Goal: Task Accomplishment & Management: Use online tool/utility

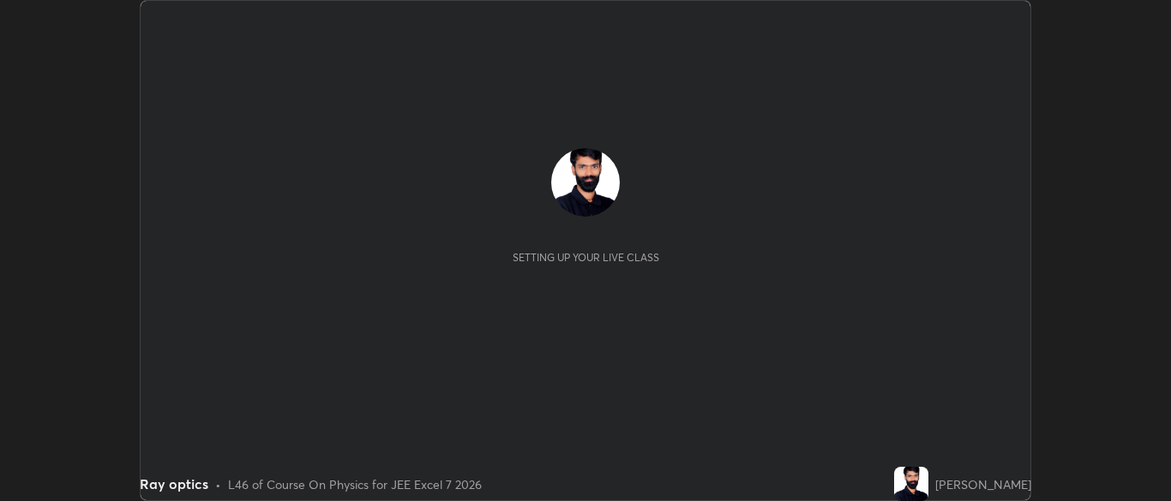
scroll to position [501, 1170]
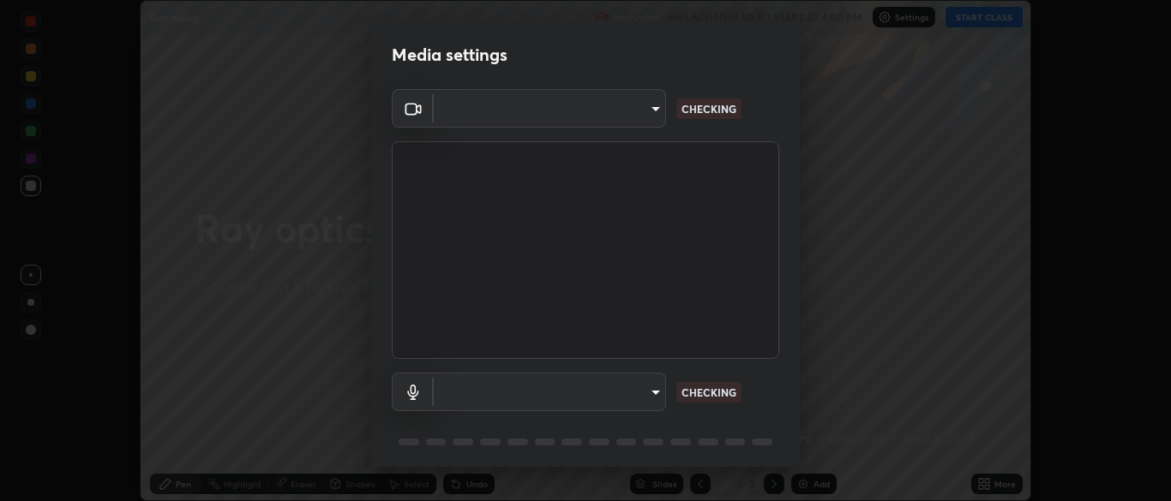
type input "7313fd45585aed834b6f1a7d948f9442f2d18b60722b63004f182b92f655e9b8"
type input "communications"
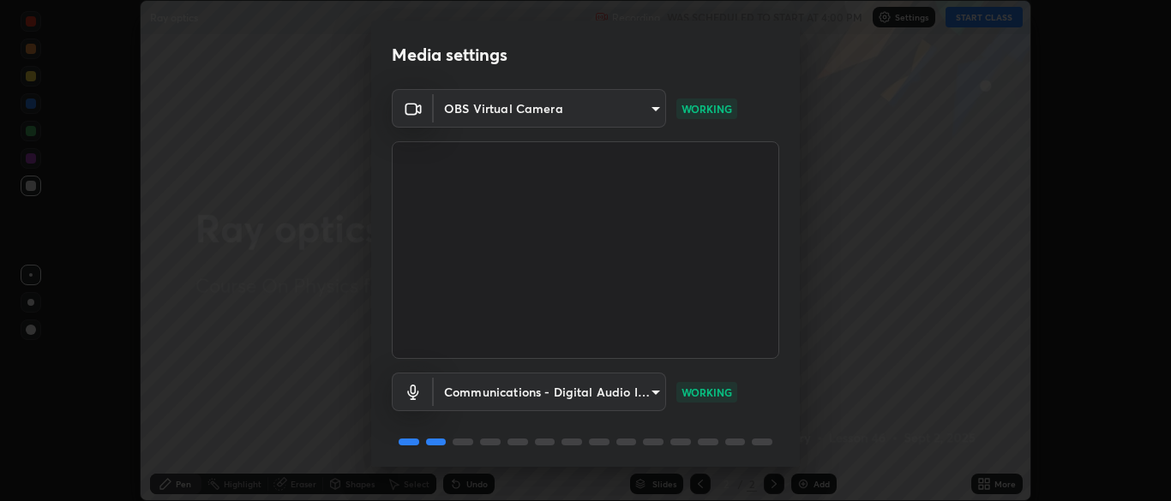
scroll to position [61, 0]
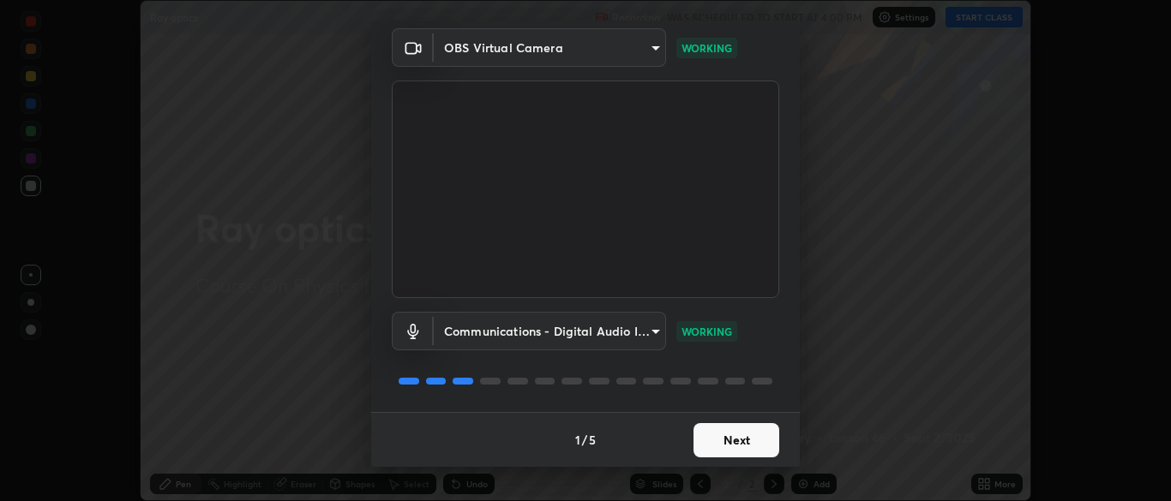
click at [727, 435] on button "Next" at bounding box center [736, 440] width 86 height 34
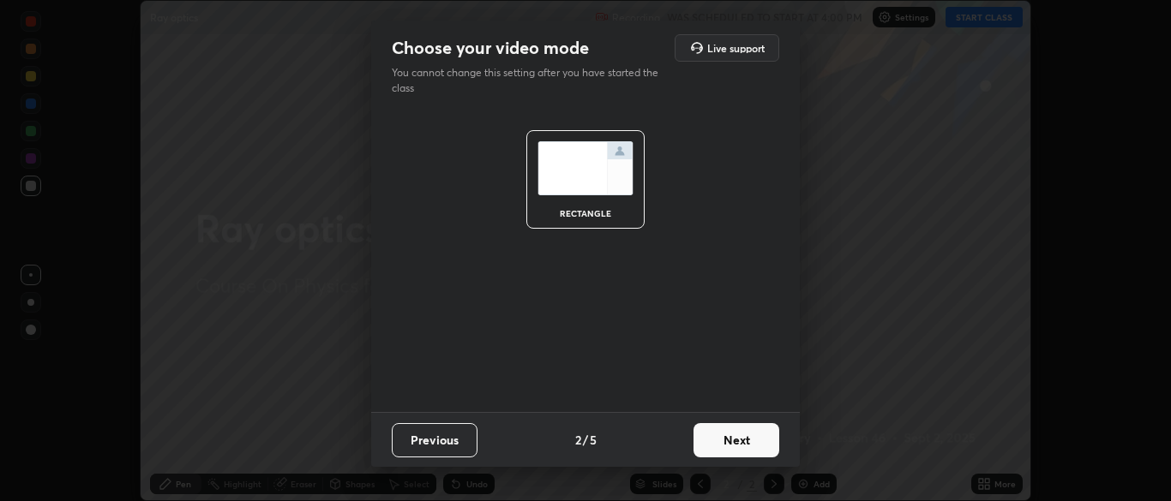
scroll to position [0, 0]
click at [727, 440] on button "Next" at bounding box center [736, 440] width 86 height 34
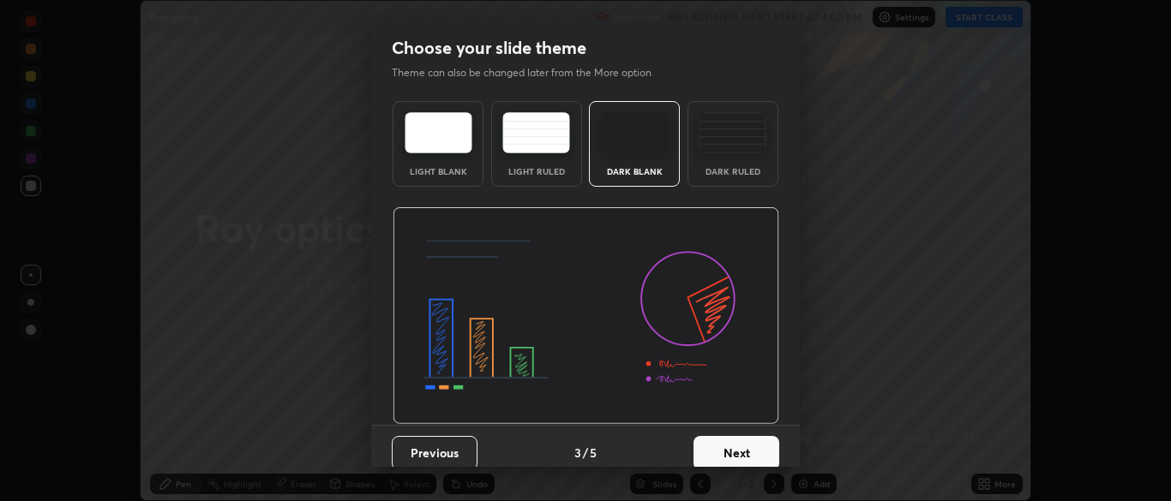
click at [731, 437] on button "Next" at bounding box center [736, 453] width 86 height 34
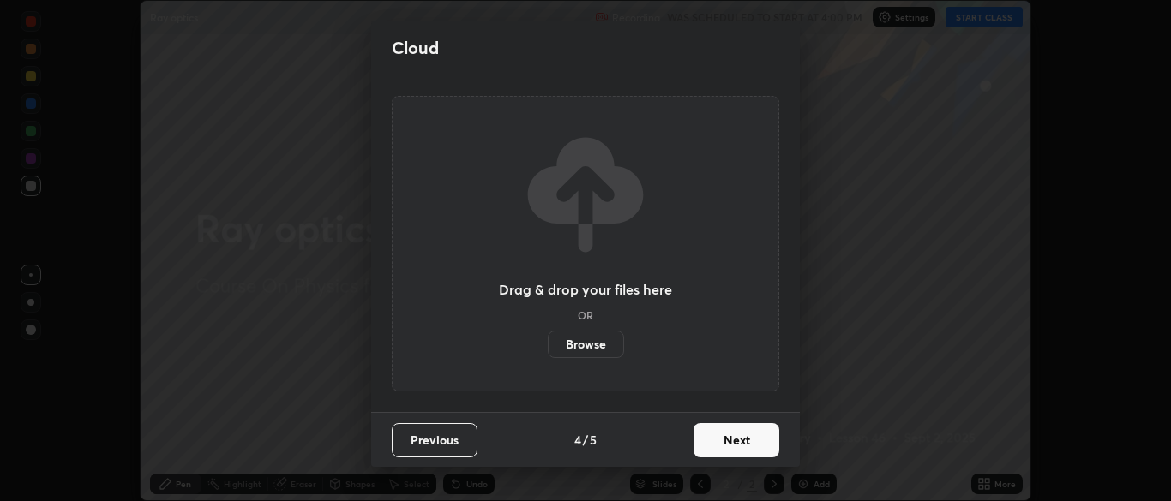
click at [738, 441] on button "Next" at bounding box center [736, 440] width 86 height 34
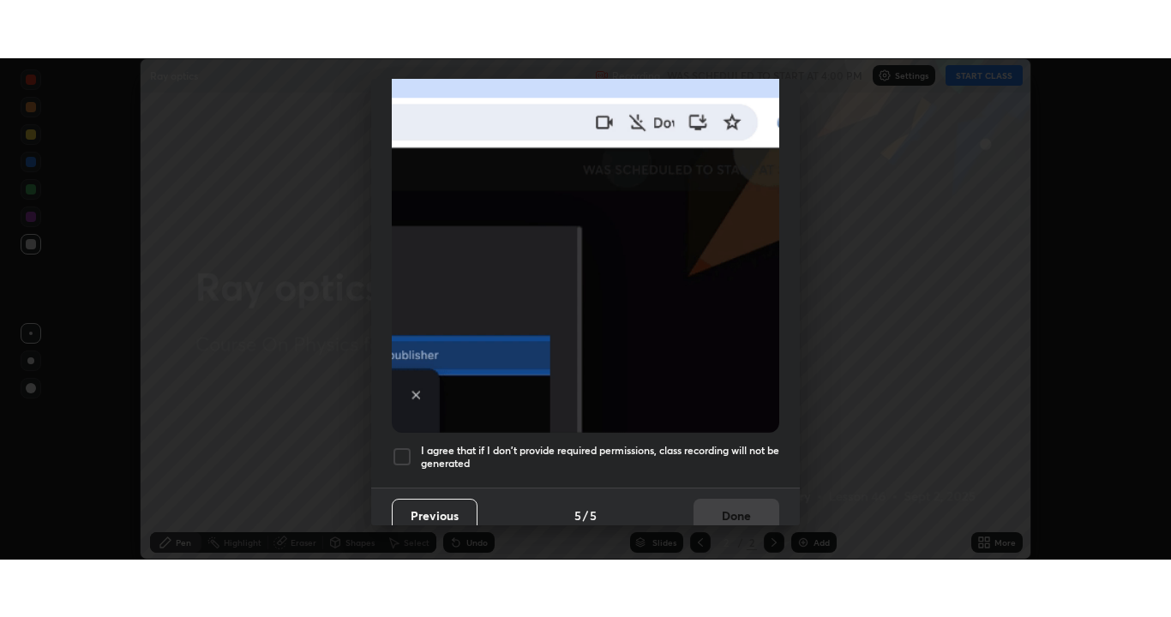
scroll to position [411, 0]
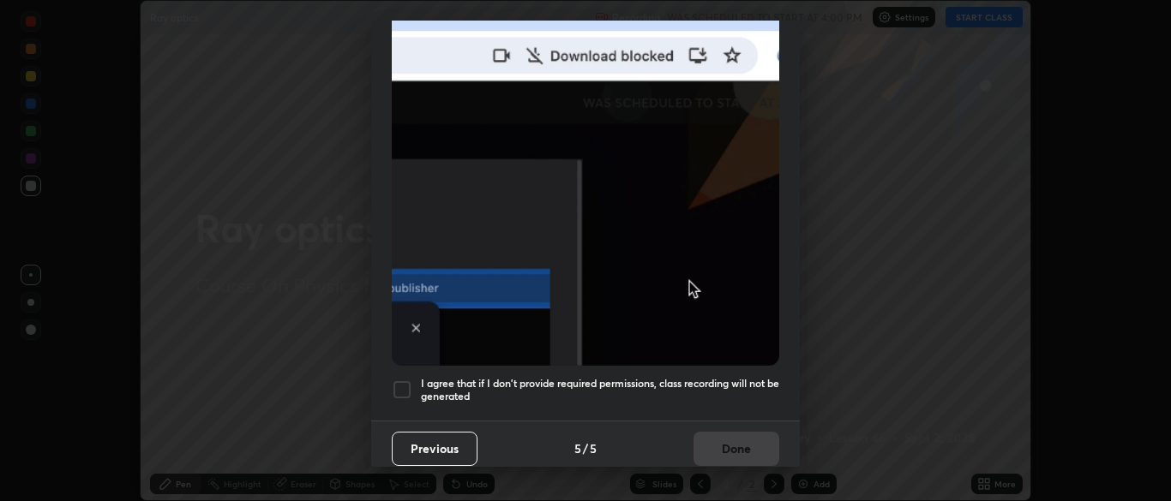
click at [400, 387] on div at bounding box center [402, 390] width 21 height 21
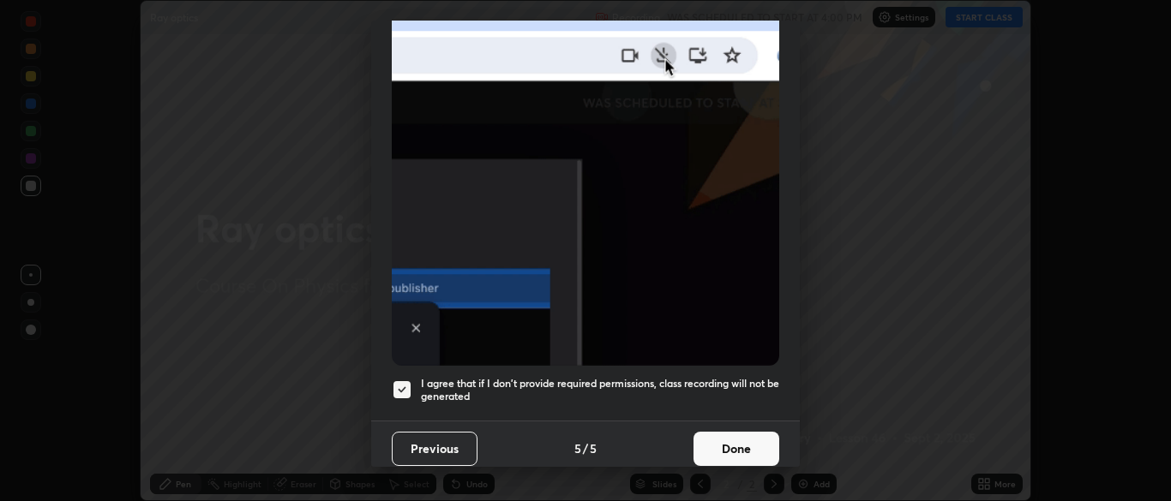
click at [701, 435] on button "Done" at bounding box center [736, 449] width 86 height 34
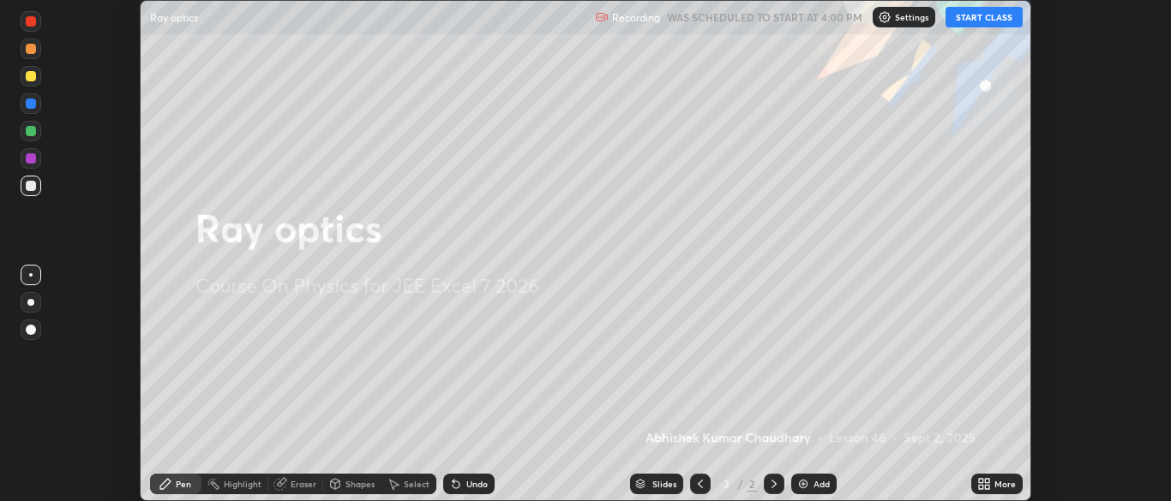
click at [805, 487] on img at bounding box center [803, 484] width 14 height 14
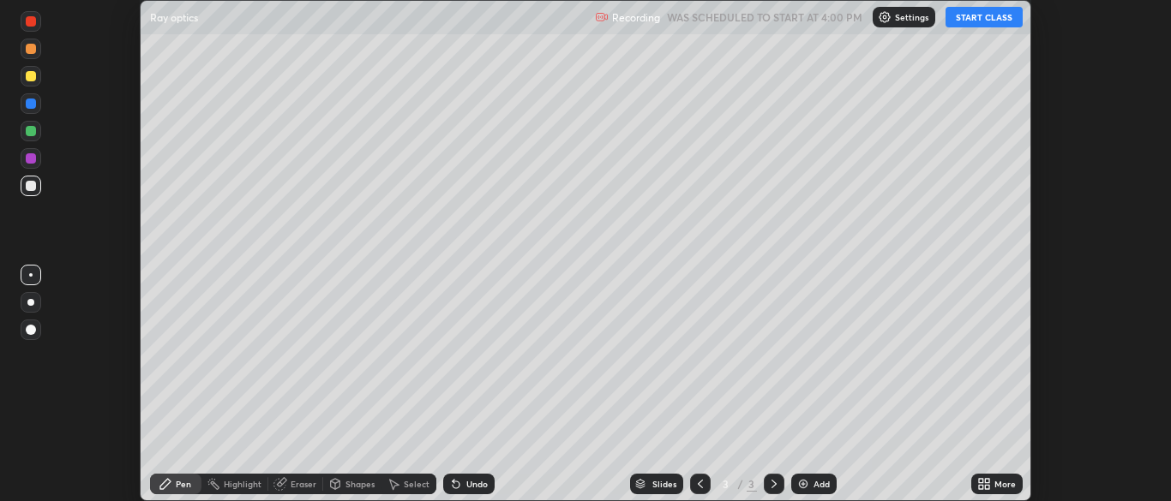
click at [981, 481] on icon at bounding box center [981, 481] width 4 height 4
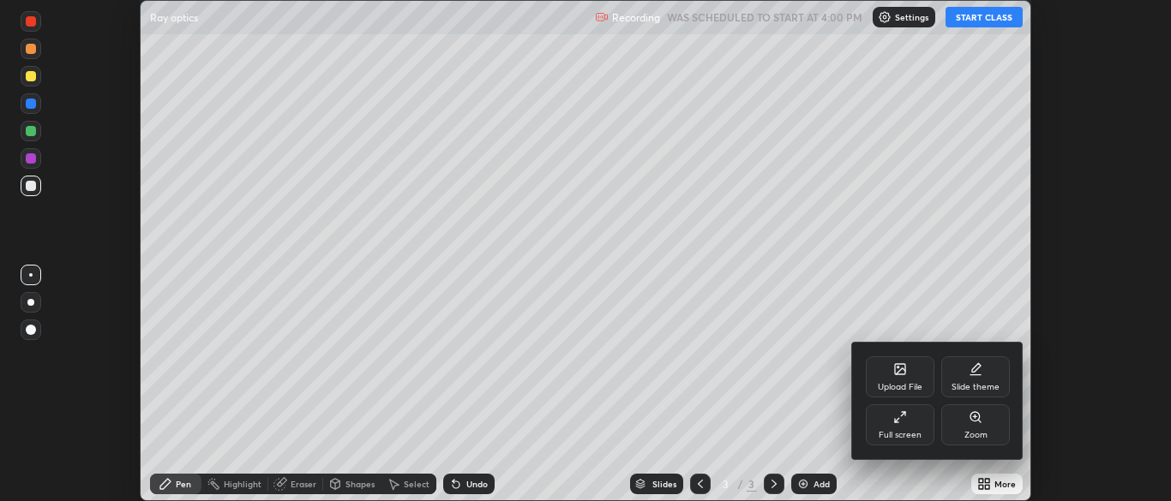
click at [900, 427] on div "Full screen" at bounding box center [900, 425] width 69 height 41
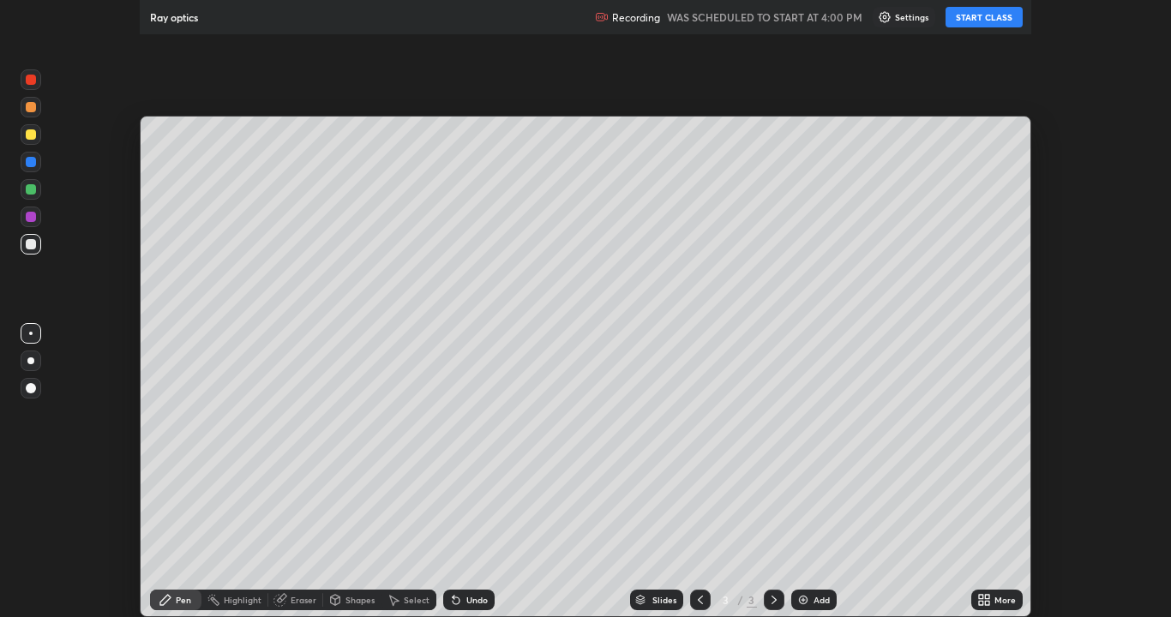
scroll to position [617, 1171]
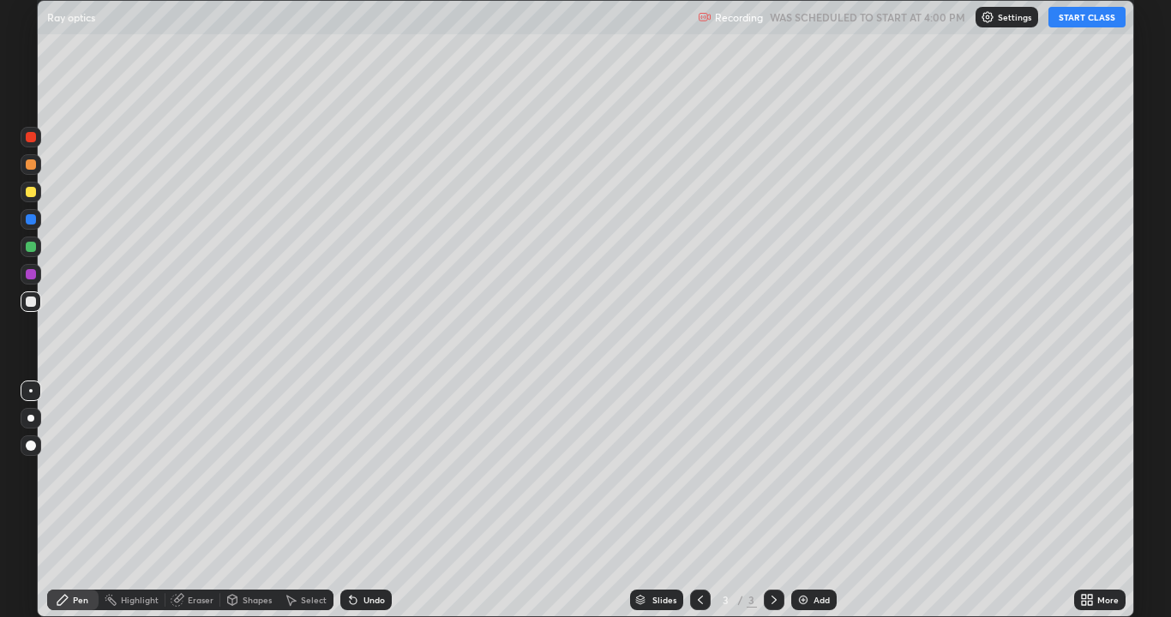
click at [1088, 14] on button "START CLASS" at bounding box center [1086, 17] width 77 height 21
click at [1071, 25] on button "START CLASS" at bounding box center [1086, 17] width 77 height 21
click at [1077, 23] on button "START CLASS" at bounding box center [1086, 17] width 77 height 21
click at [22, 197] on div at bounding box center [31, 192] width 21 height 21
click at [32, 246] on div at bounding box center [31, 247] width 10 height 10
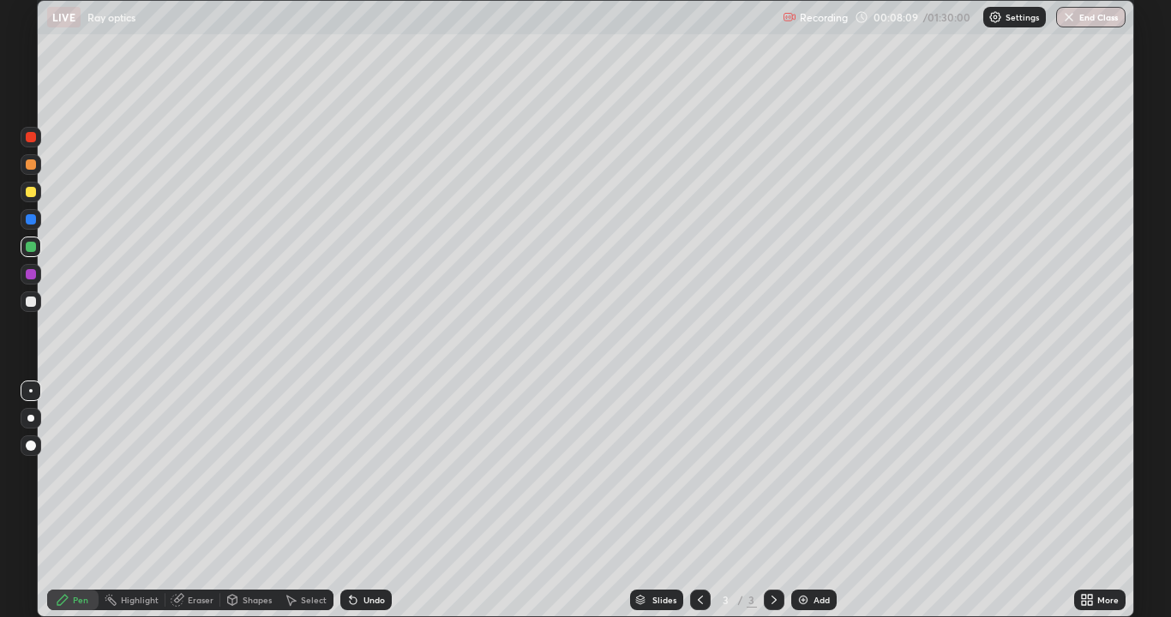
click at [232, 501] on icon at bounding box center [232, 600] width 9 height 10
click at [75, 501] on div "Pen" at bounding box center [80, 600] width 15 height 9
click at [29, 267] on div at bounding box center [31, 274] width 21 height 21
click at [28, 218] on div at bounding box center [31, 219] width 10 height 10
click at [239, 501] on div "Shapes" at bounding box center [249, 600] width 58 height 21
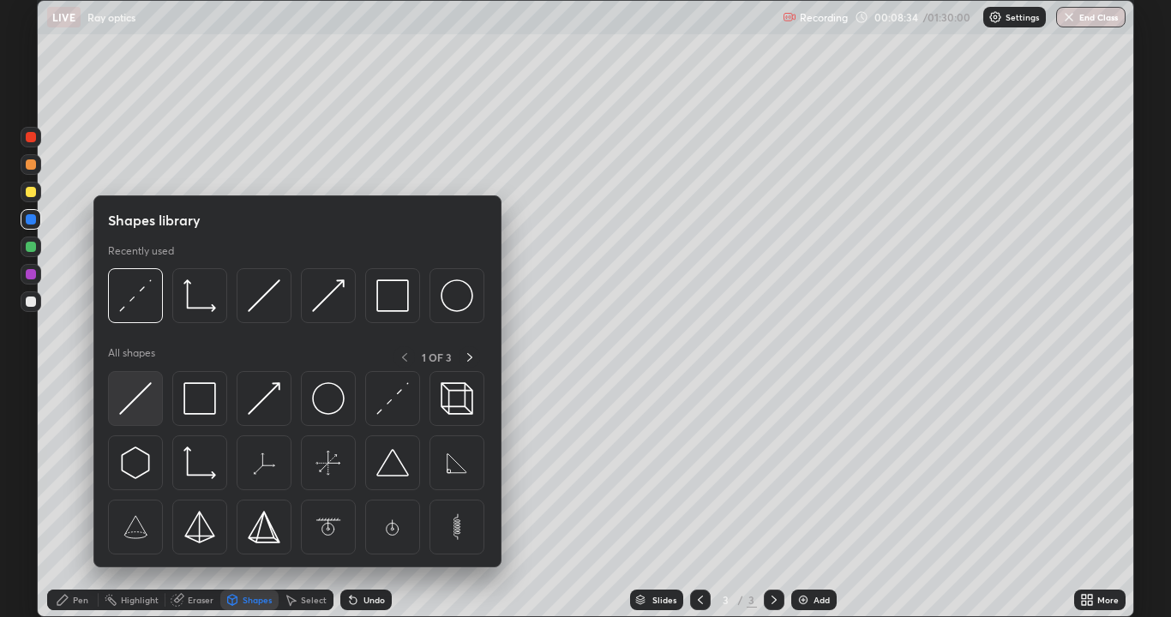
click at [131, 393] on img at bounding box center [135, 398] width 33 height 33
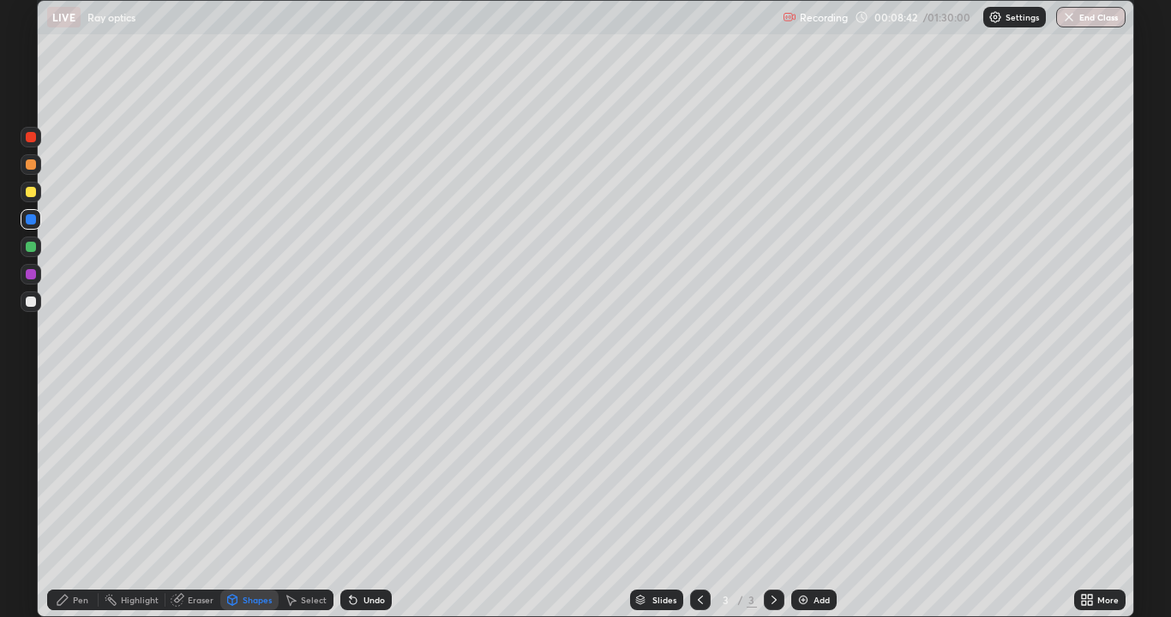
click at [78, 501] on div "Pen" at bounding box center [80, 600] width 15 height 9
click at [356, 501] on div "Undo" at bounding box center [365, 600] width 51 height 21
click at [231, 501] on icon at bounding box center [232, 598] width 9 height 3
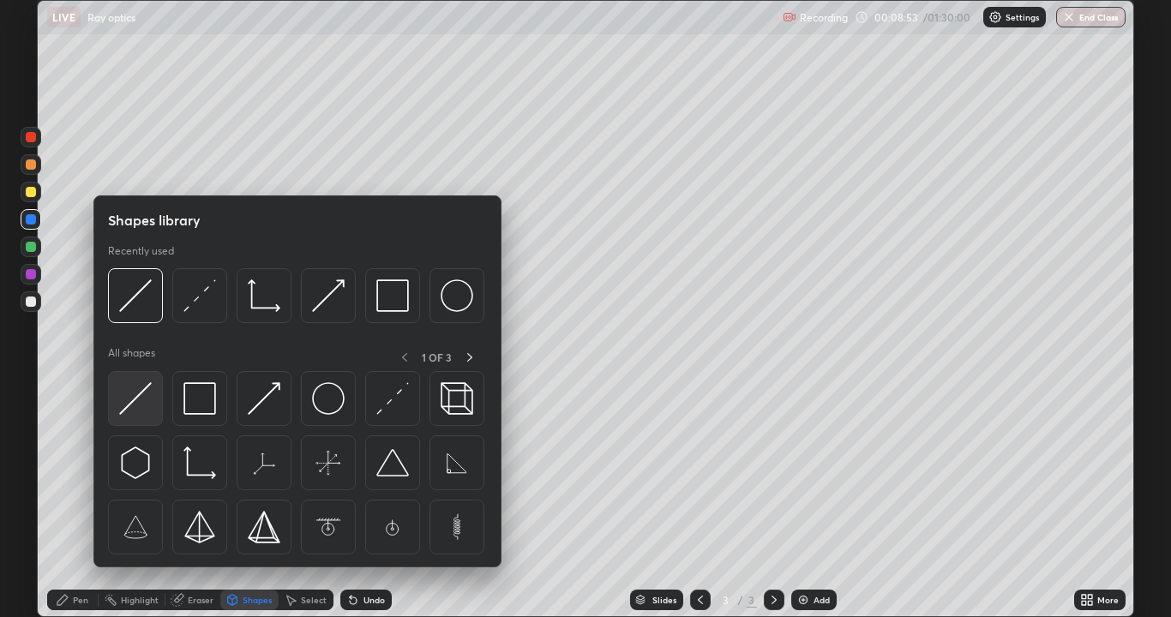
click at [142, 399] on img at bounding box center [135, 398] width 33 height 33
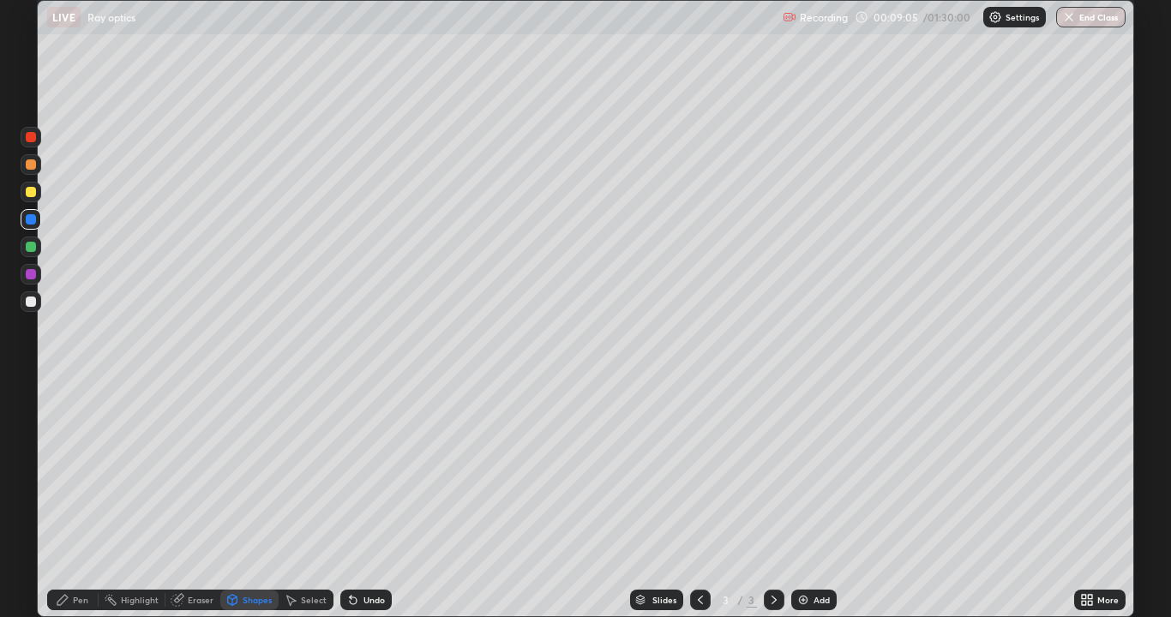
click at [87, 501] on div "Pen" at bounding box center [80, 600] width 15 height 9
click at [31, 219] on div at bounding box center [31, 219] width 10 height 10
click at [244, 501] on div "Shapes" at bounding box center [257, 600] width 29 height 9
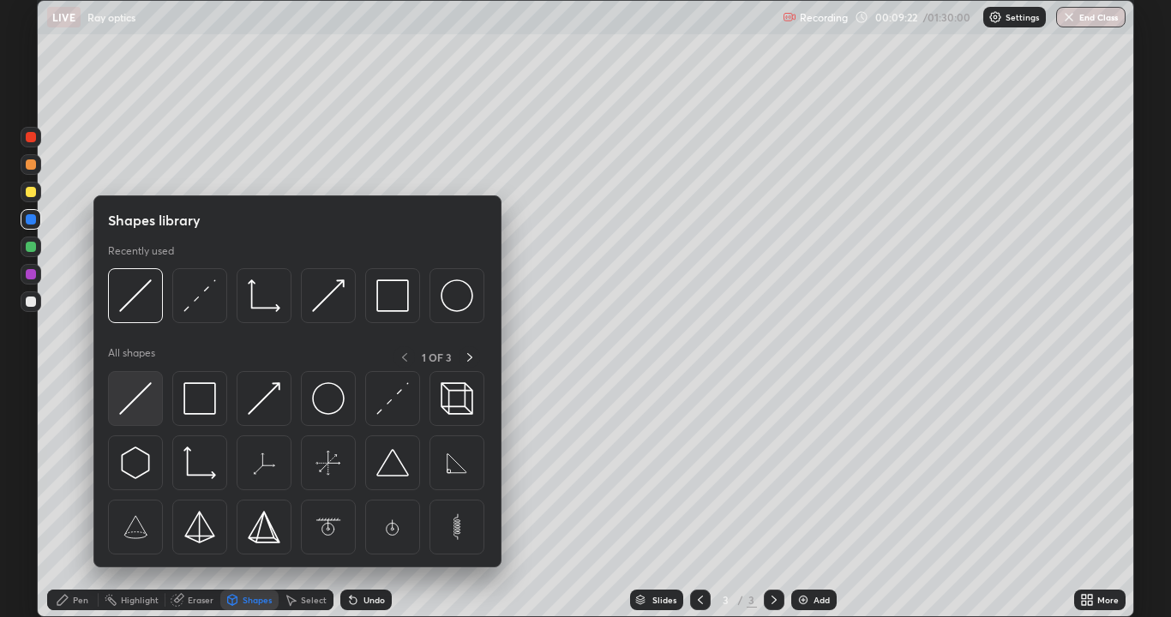
click at [138, 398] on img at bounding box center [135, 398] width 33 height 33
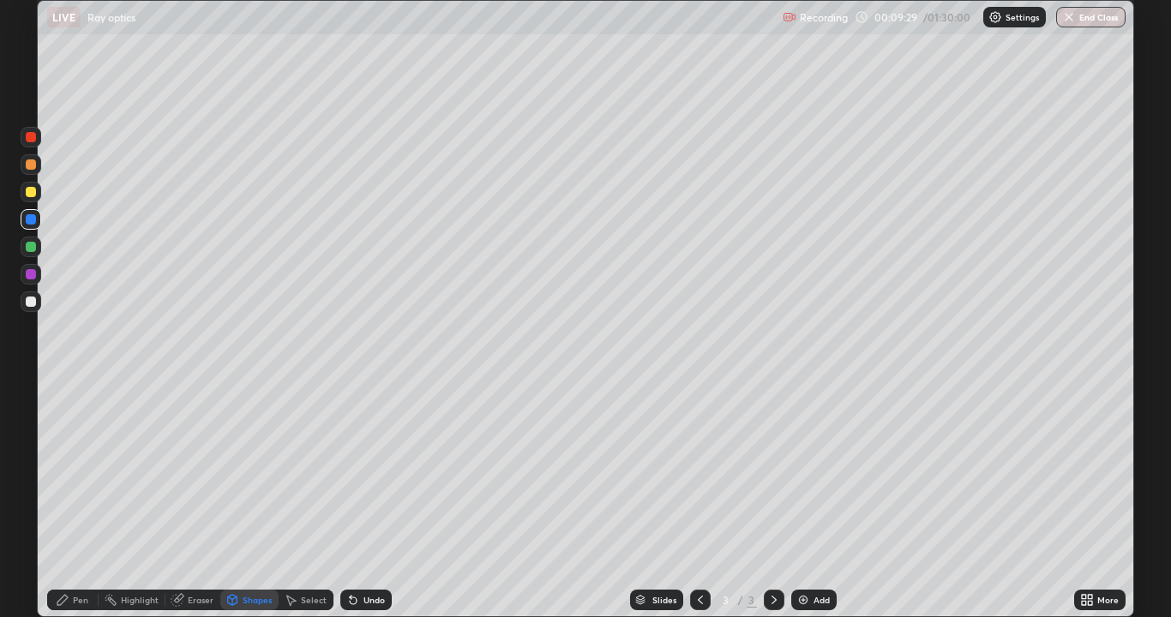
click at [350, 501] on icon at bounding box center [351, 597] width 2 height 2
click at [83, 501] on div "Pen" at bounding box center [80, 600] width 15 height 9
click at [34, 226] on div at bounding box center [31, 219] width 21 height 21
click at [33, 219] on div at bounding box center [31, 219] width 10 height 10
click at [352, 501] on icon at bounding box center [353, 600] width 7 height 7
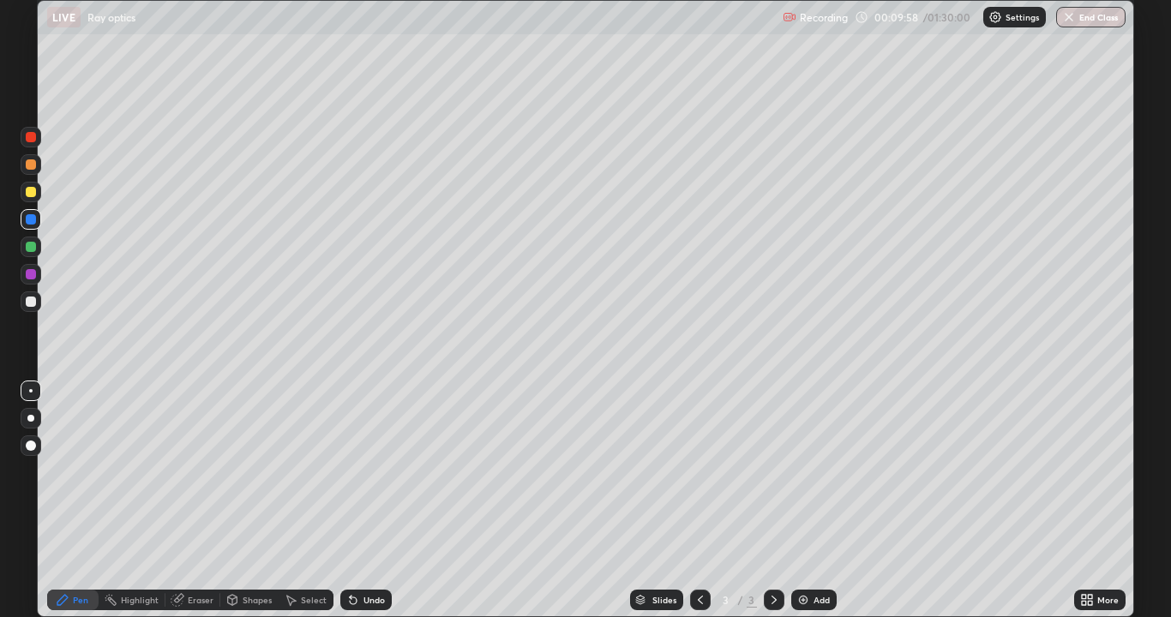
click at [190, 501] on div "Eraser" at bounding box center [201, 600] width 26 height 9
click at [215, 501] on div "Eraser" at bounding box center [192, 600] width 55 height 21
click at [251, 501] on div "Shapes" at bounding box center [257, 600] width 29 height 9
click at [86, 501] on div "Pen" at bounding box center [80, 600] width 15 height 9
click at [29, 219] on div at bounding box center [31, 219] width 10 height 10
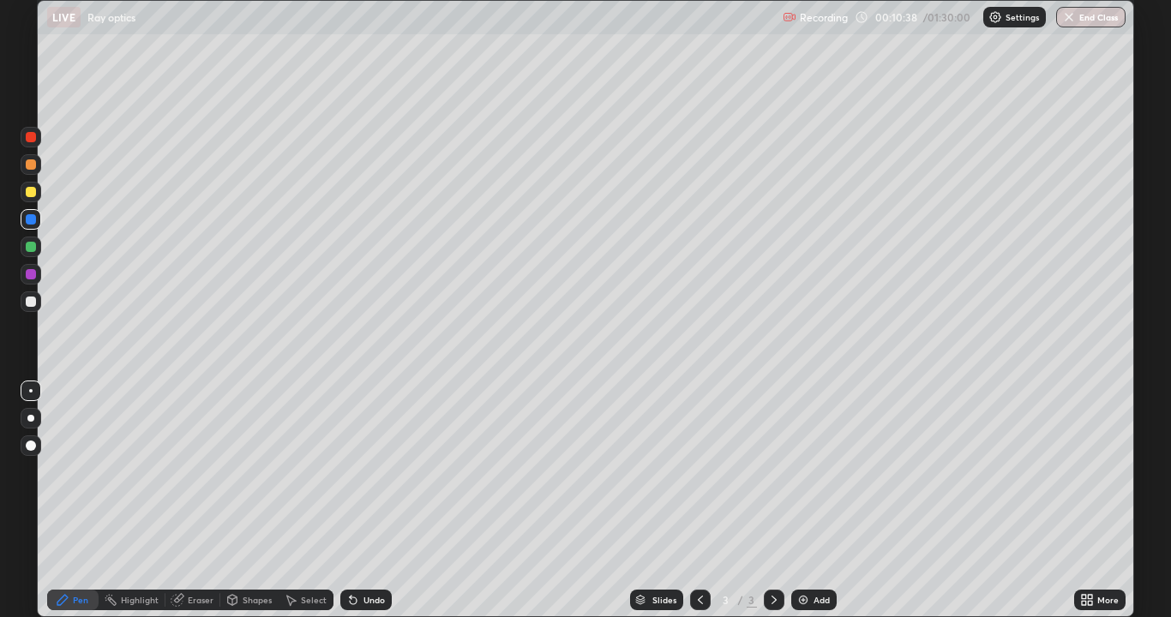
click at [34, 243] on div at bounding box center [31, 247] width 10 height 10
click at [781, 501] on div at bounding box center [774, 600] width 21 height 21
click at [802, 501] on img at bounding box center [803, 600] width 14 height 14
click at [35, 188] on div at bounding box center [31, 192] width 10 height 10
click at [77, 501] on div "Pen" at bounding box center [72, 600] width 51 height 21
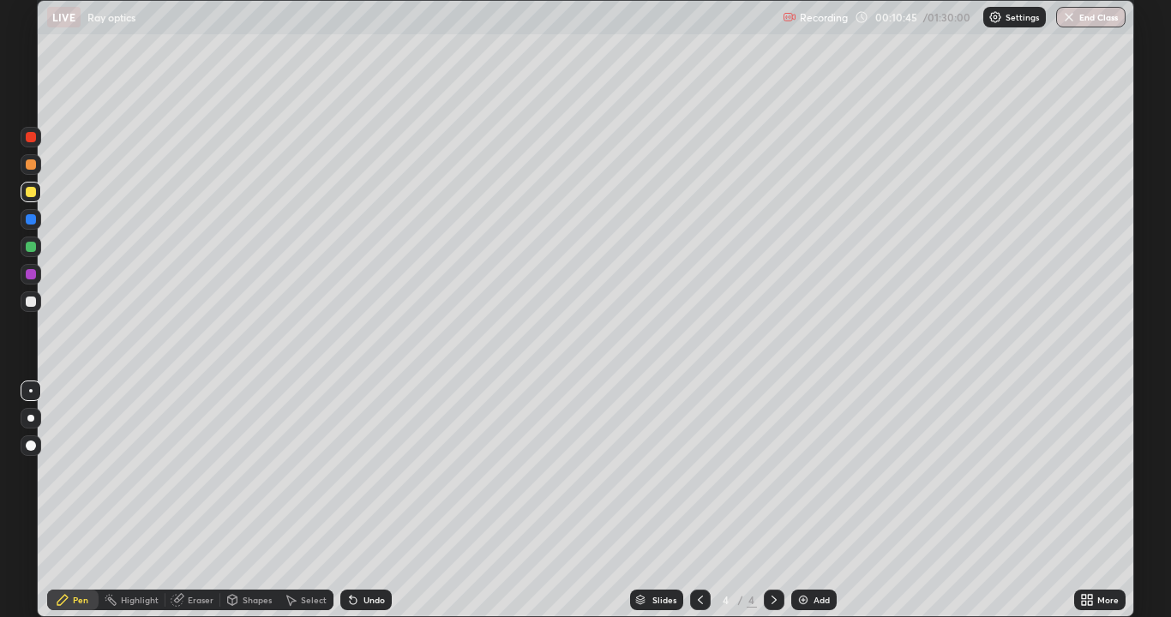
click at [30, 390] on div at bounding box center [30, 390] width 3 height 3
click at [366, 501] on div "Undo" at bounding box center [373, 600] width 21 height 9
click at [33, 220] on div at bounding box center [31, 219] width 10 height 10
click at [700, 501] on icon at bounding box center [700, 600] width 14 height 14
click at [772, 501] on icon at bounding box center [774, 600] width 14 height 14
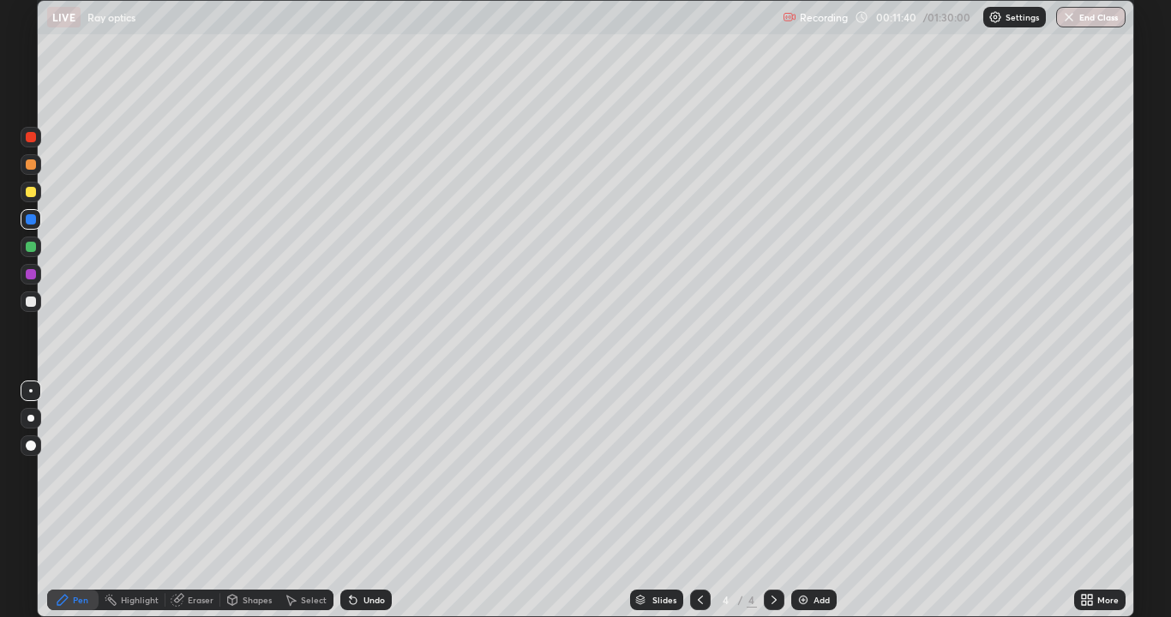
click at [699, 501] on icon at bounding box center [700, 600] width 14 height 14
click at [793, 501] on div "Add" at bounding box center [813, 600] width 45 height 21
click at [699, 501] on icon at bounding box center [700, 600] width 14 height 14
click at [771, 501] on icon at bounding box center [774, 600] width 14 height 14
click at [772, 501] on icon at bounding box center [774, 600] width 14 height 14
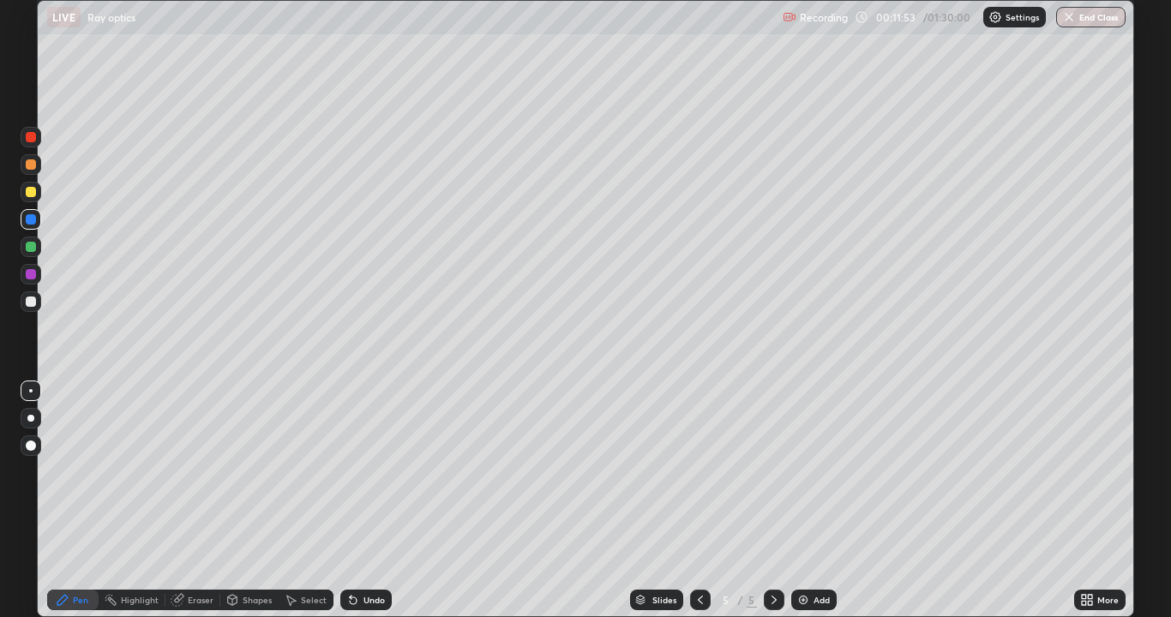
click at [247, 501] on div "Shapes" at bounding box center [257, 600] width 29 height 9
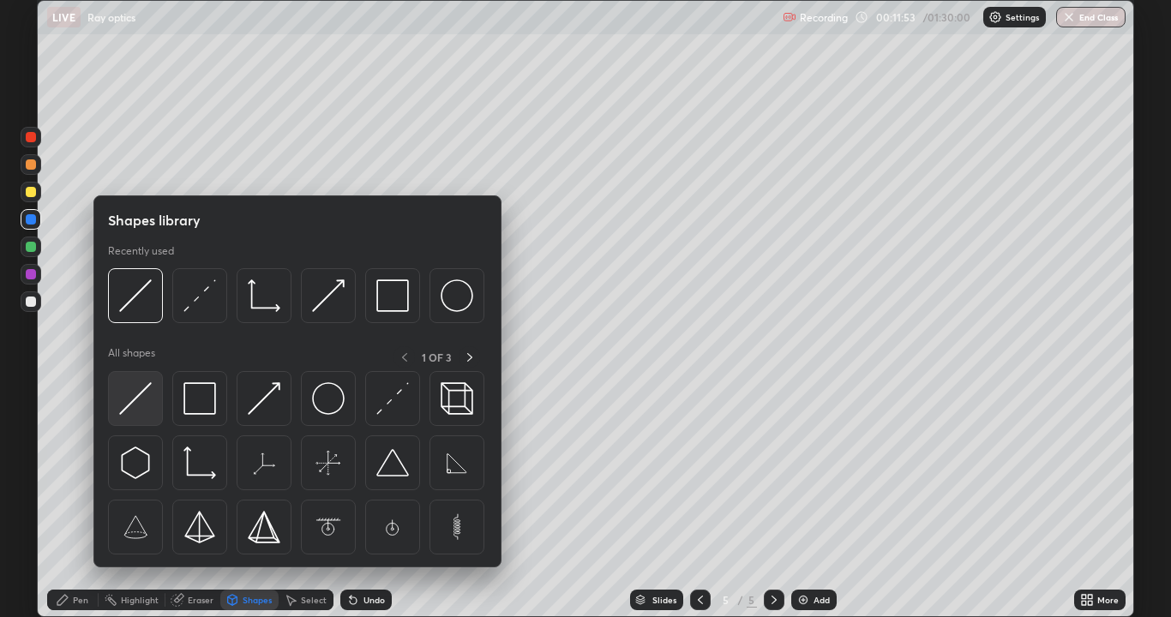
click at [134, 399] on img at bounding box center [135, 398] width 33 height 33
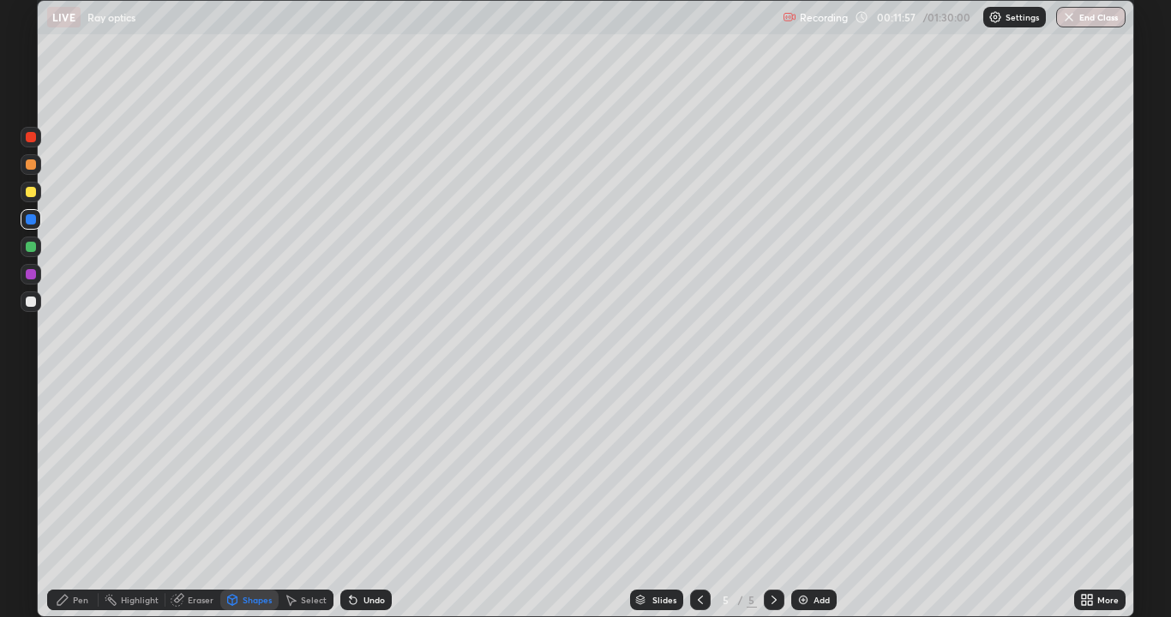
click at [57, 501] on icon at bounding box center [63, 600] width 14 height 14
click at [33, 219] on div at bounding box center [31, 219] width 10 height 10
click at [29, 246] on div at bounding box center [31, 247] width 10 height 10
click at [250, 501] on div "Shapes" at bounding box center [257, 600] width 29 height 9
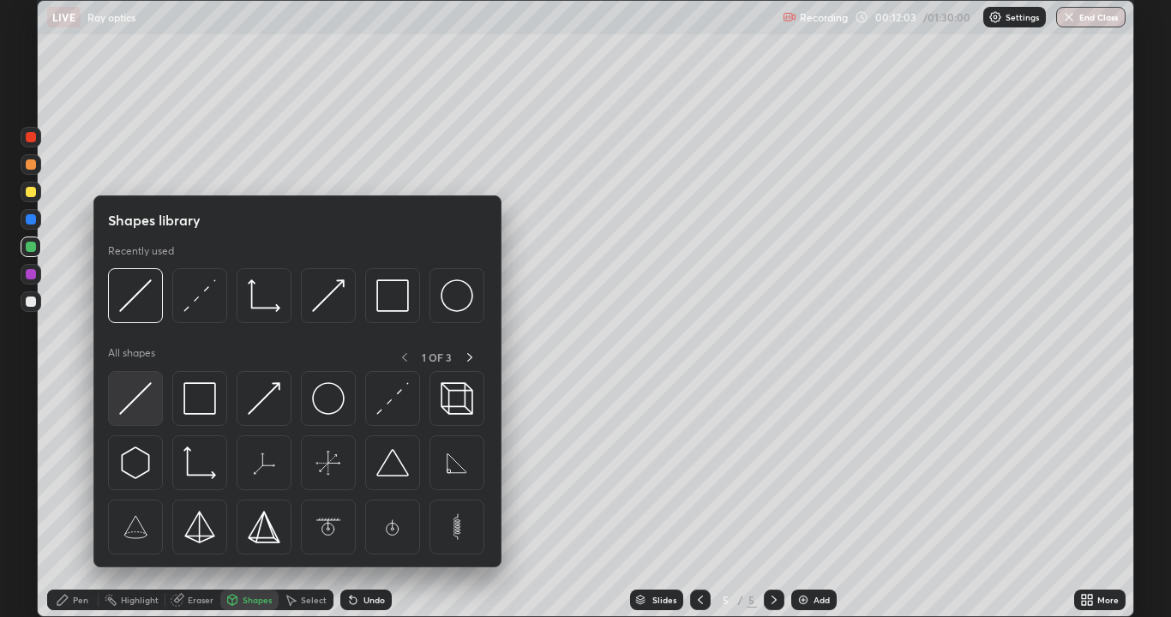
click at [146, 405] on img at bounding box center [135, 398] width 33 height 33
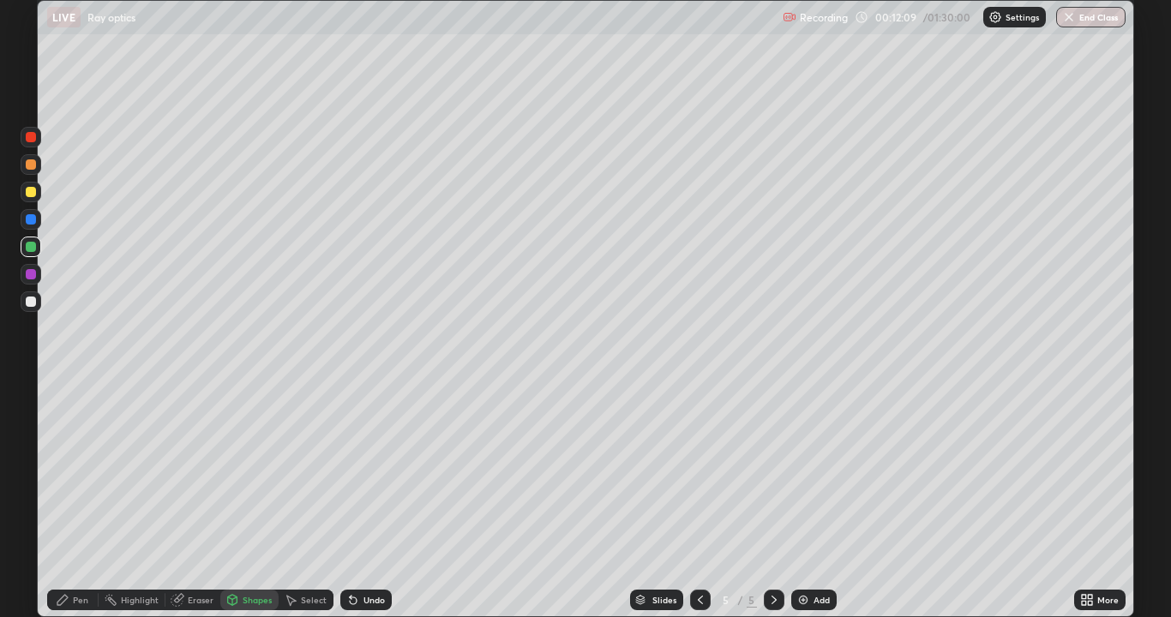
click at [31, 246] on div at bounding box center [31, 247] width 10 height 10
click at [350, 501] on icon at bounding box center [351, 597] width 2 height 2
click at [82, 501] on div "Pen" at bounding box center [80, 600] width 15 height 9
click at [32, 243] on div at bounding box center [31, 247] width 10 height 10
click at [67, 501] on icon at bounding box center [62, 600] width 10 height 10
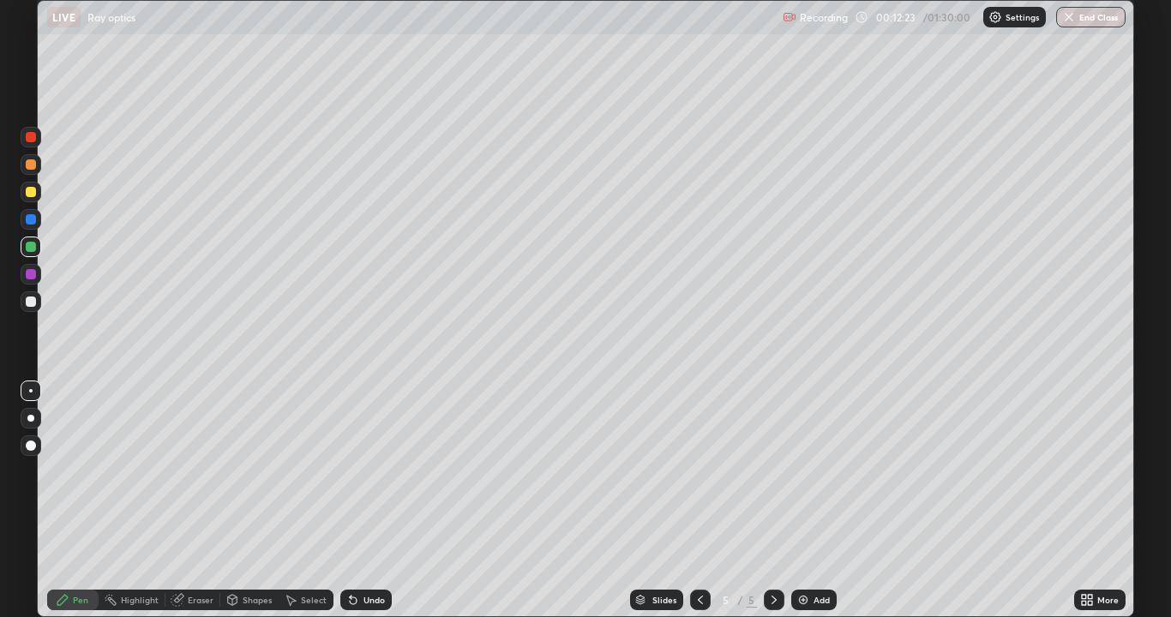
click at [29, 219] on div at bounding box center [31, 219] width 10 height 10
click at [208, 501] on div "Eraser" at bounding box center [201, 600] width 26 height 9
click at [261, 501] on div "Shapes" at bounding box center [257, 600] width 29 height 9
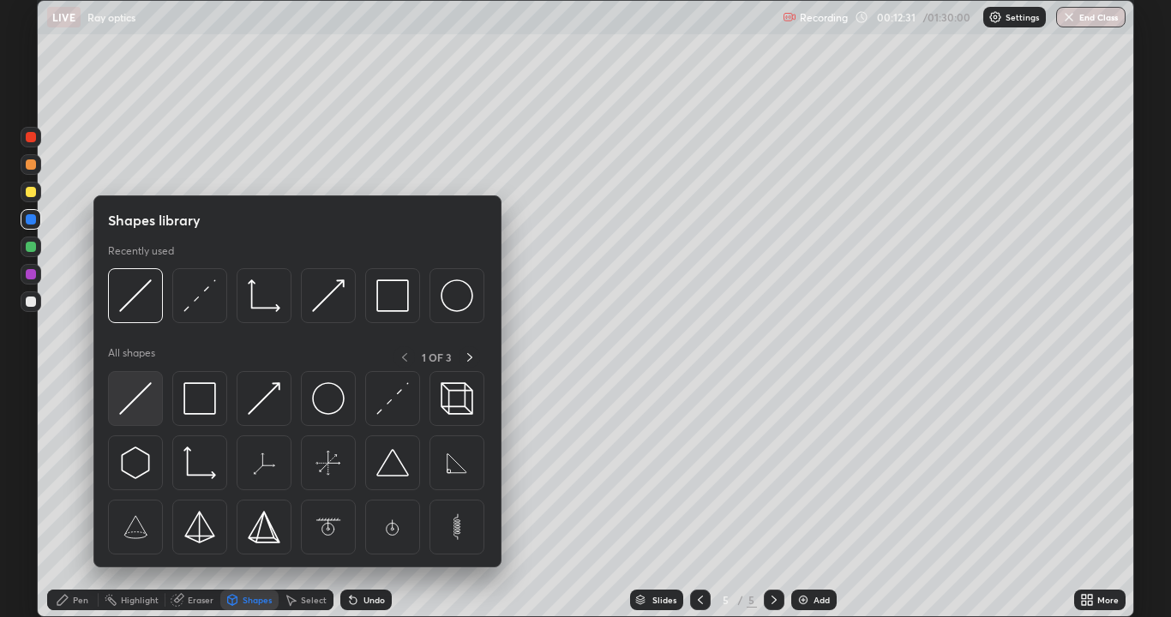
click at [137, 408] on img at bounding box center [135, 398] width 33 height 33
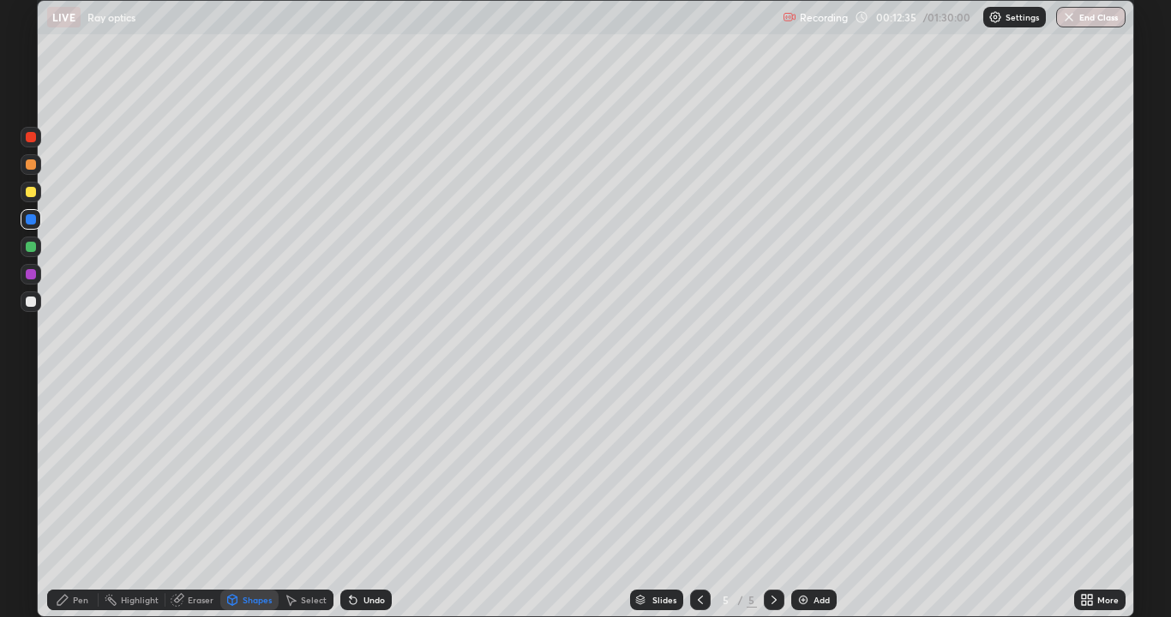
click at [75, 501] on div "Pen" at bounding box center [80, 600] width 15 height 9
click at [33, 245] on div at bounding box center [31, 247] width 10 height 10
click at [79, 501] on div "Pen" at bounding box center [72, 600] width 51 height 21
click at [30, 218] on div at bounding box center [31, 219] width 10 height 10
click at [243, 501] on div "Shapes" at bounding box center [257, 600] width 29 height 9
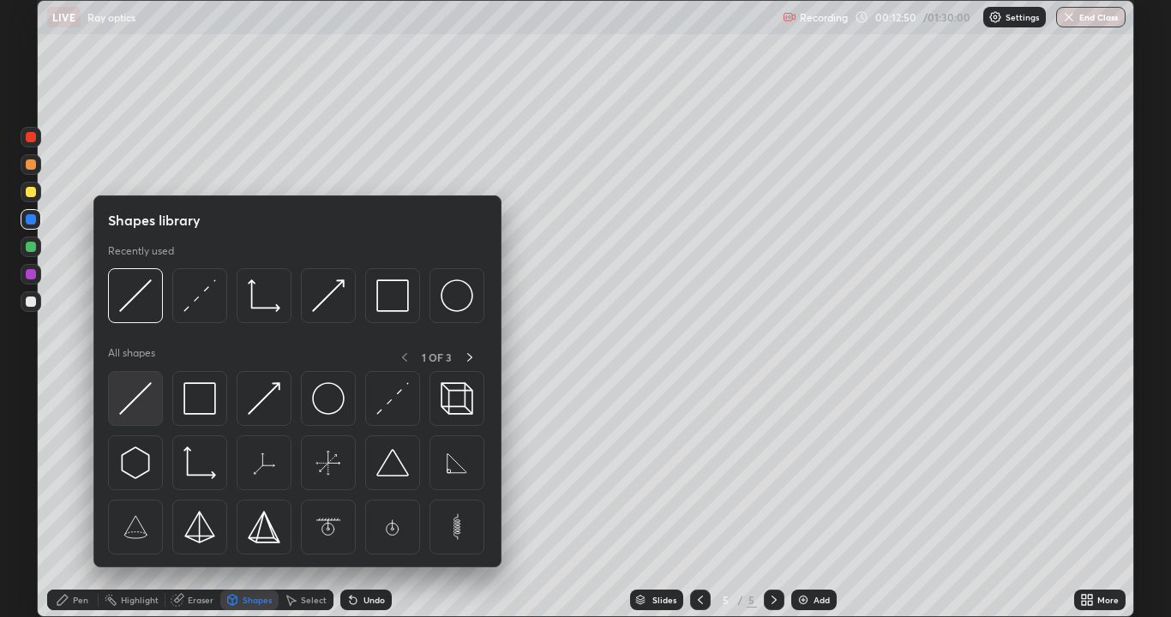
click at [147, 392] on img at bounding box center [135, 398] width 33 height 33
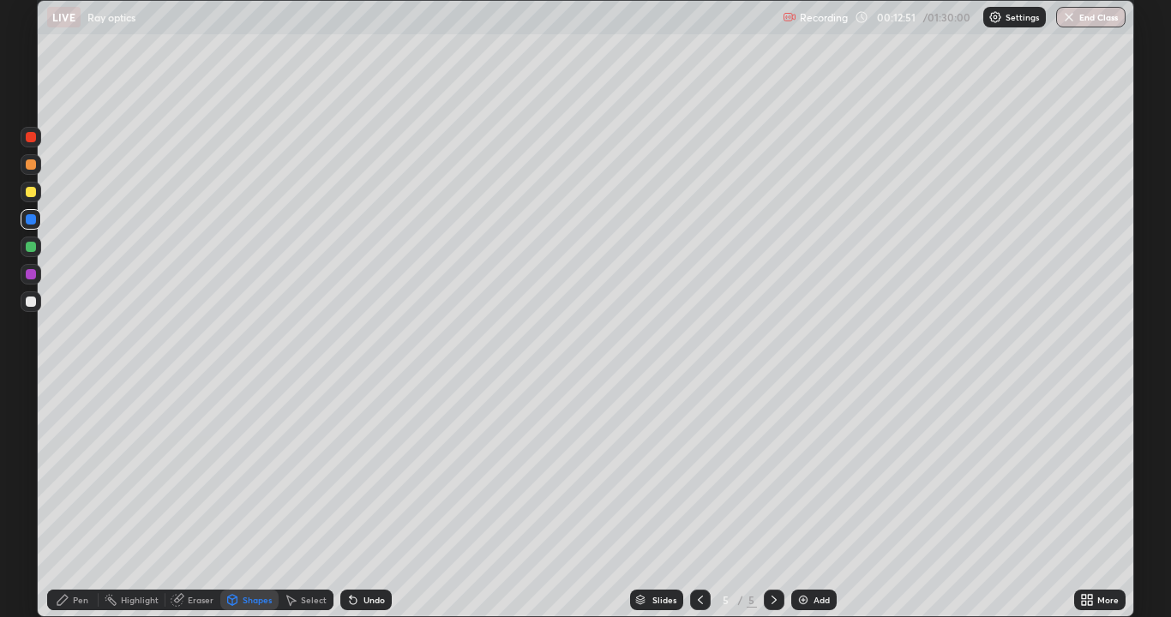
click at [30, 250] on div at bounding box center [31, 247] width 10 height 10
click at [81, 501] on div "Pen" at bounding box center [80, 600] width 15 height 9
click at [28, 244] on div at bounding box center [31, 247] width 10 height 10
click at [696, 501] on icon at bounding box center [700, 600] width 14 height 14
click at [701, 501] on icon at bounding box center [700, 600] width 14 height 14
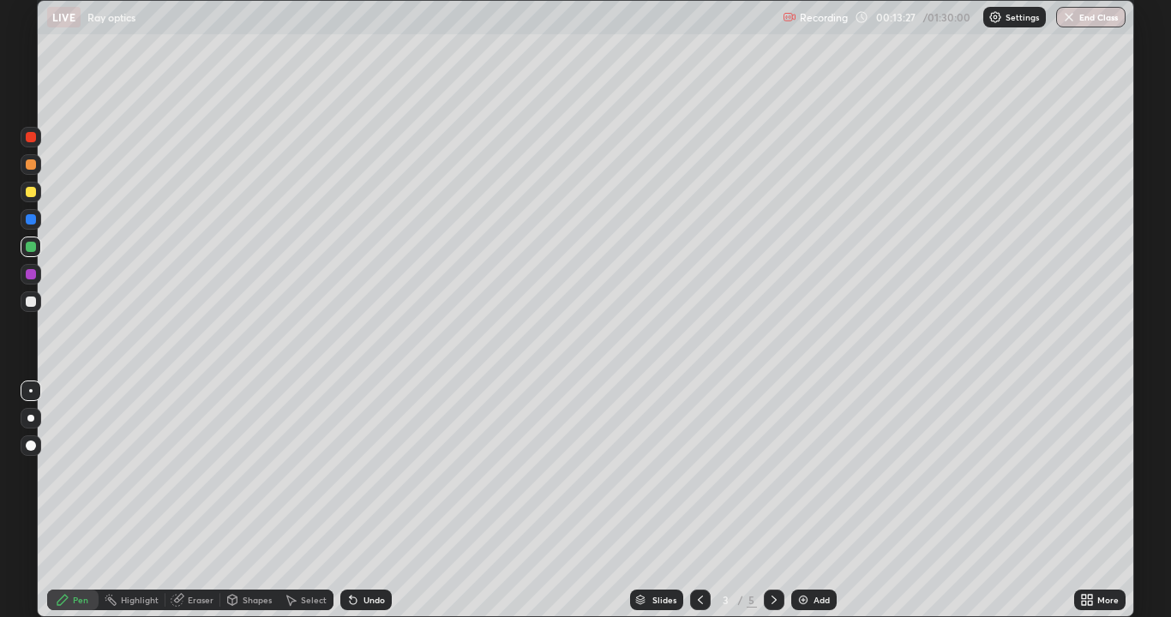
click at [775, 501] on div at bounding box center [774, 600] width 21 height 21
click at [770, 501] on icon at bounding box center [774, 600] width 14 height 14
click at [40, 250] on div at bounding box center [31, 247] width 21 height 21
click at [700, 501] on icon at bounding box center [700, 600] width 14 height 14
click at [693, 501] on icon at bounding box center [700, 600] width 14 height 14
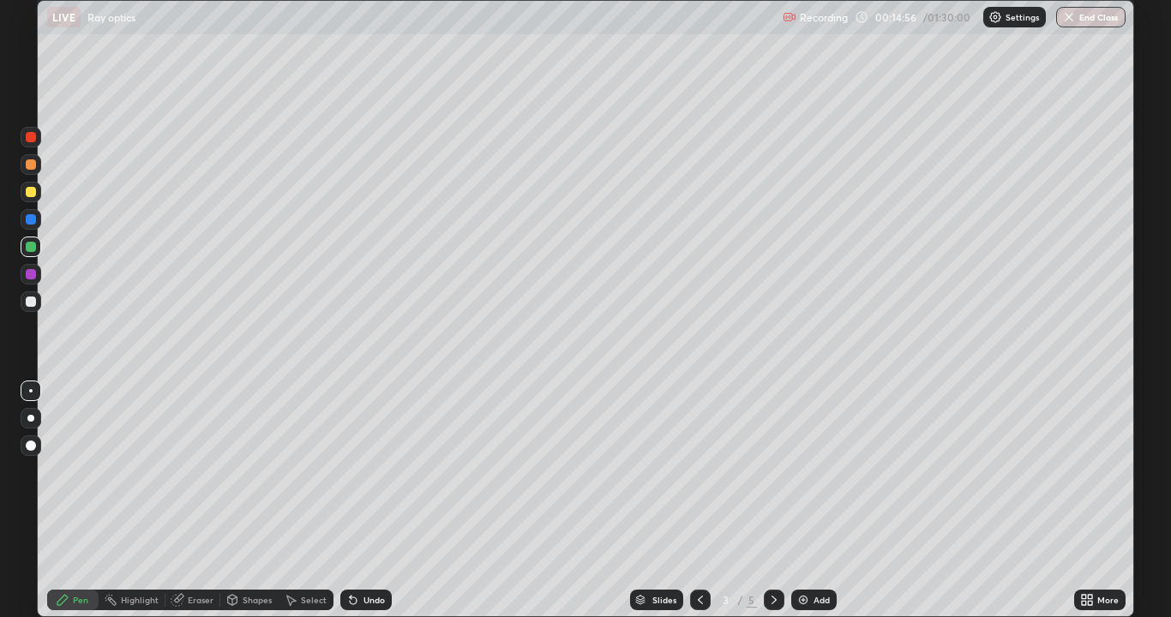
click at [771, 501] on icon at bounding box center [774, 600] width 14 height 14
click at [772, 501] on icon at bounding box center [774, 600] width 14 height 14
click at [803, 501] on img at bounding box center [803, 600] width 14 height 14
click at [705, 501] on div at bounding box center [700, 600] width 21 height 21
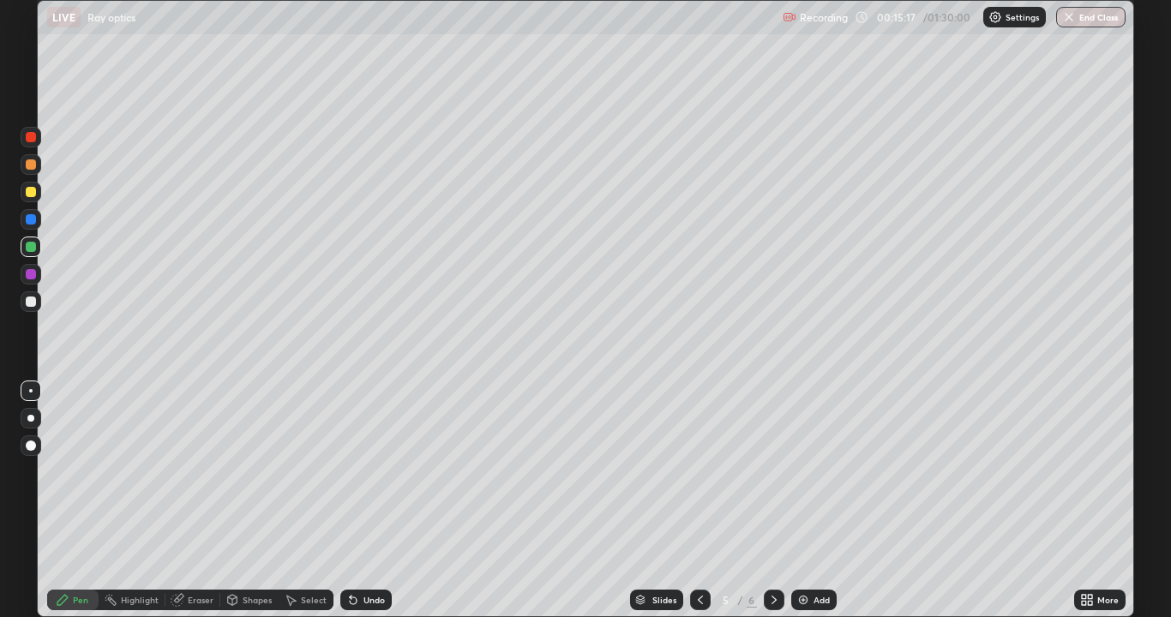
click at [767, 501] on icon at bounding box center [774, 600] width 14 height 14
click at [68, 501] on div "Pen" at bounding box center [72, 600] width 51 height 21
click at [27, 191] on div at bounding box center [31, 192] width 10 height 10
click at [350, 501] on icon at bounding box center [353, 600] width 7 height 7
click at [351, 501] on icon at bounding box center [353, 600] width 7 height 7
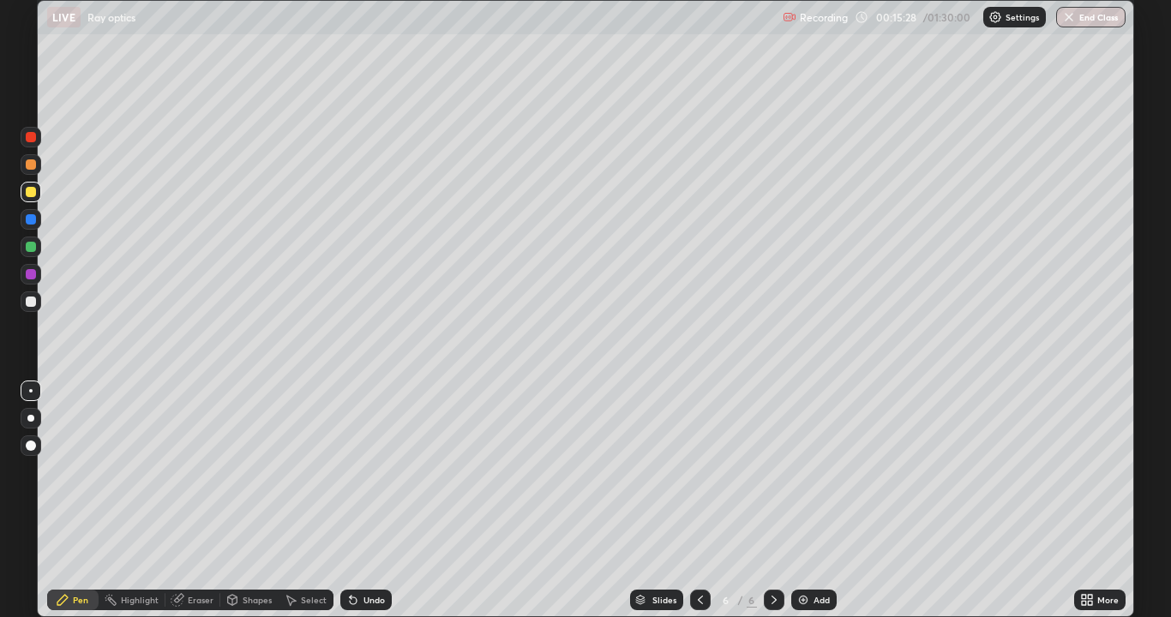
click at [80, 501] on div "Pen" at bounding box center [80, 600] width 15 height 9
click at [70, 501] on div "Pen" at bounding box center [72, 600] width 51 height 21
click at [29, 251] on div at bounding box center [31, 247] width 10 height 10
click at [351, 501] on icon at bounding box center [353, 600] width 7 height 7
click at [353, 501] on icon at bounding box center [353, 600] width 7 height 7
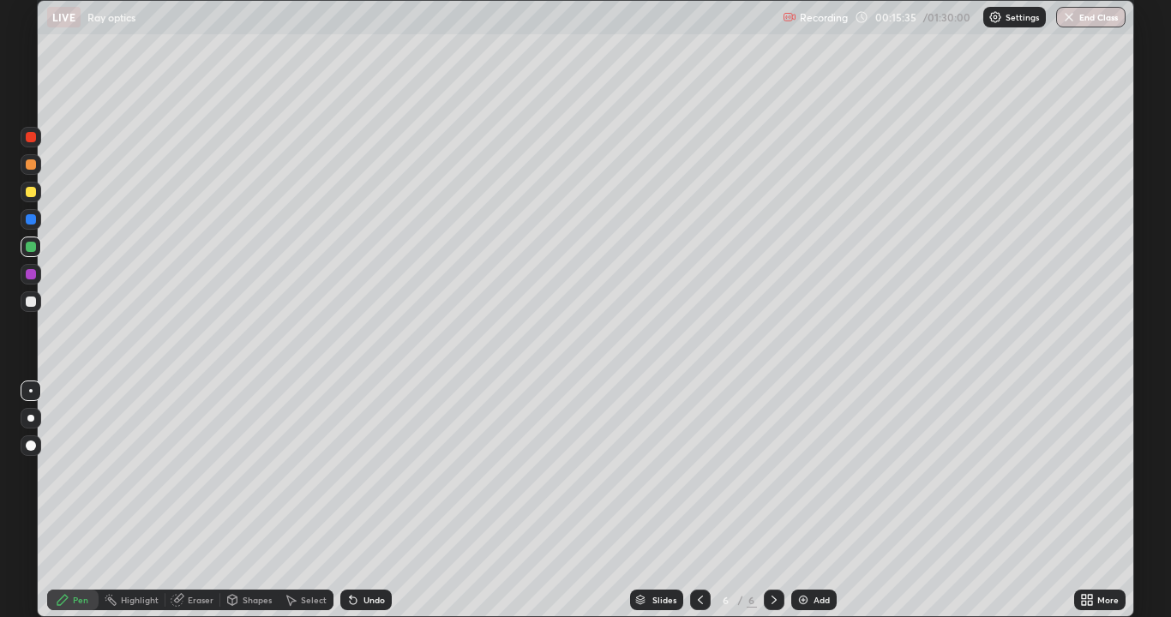
click at [356, 501] on icon at bounding box center [353, 600] width 14 height 14
click at [358, 501] on div "Undo" at bounding box center [365, 600] width 51 height 21
click at [30, 249] on div at bounding box center [31, 247] width 10 height 10
click at [1136, 342] on div "Setting up your live class" at bounding box center [585, 308] width 1171 height 617
click at [770, 501] on icon at bounding box center [774, 600] width 14 height 14
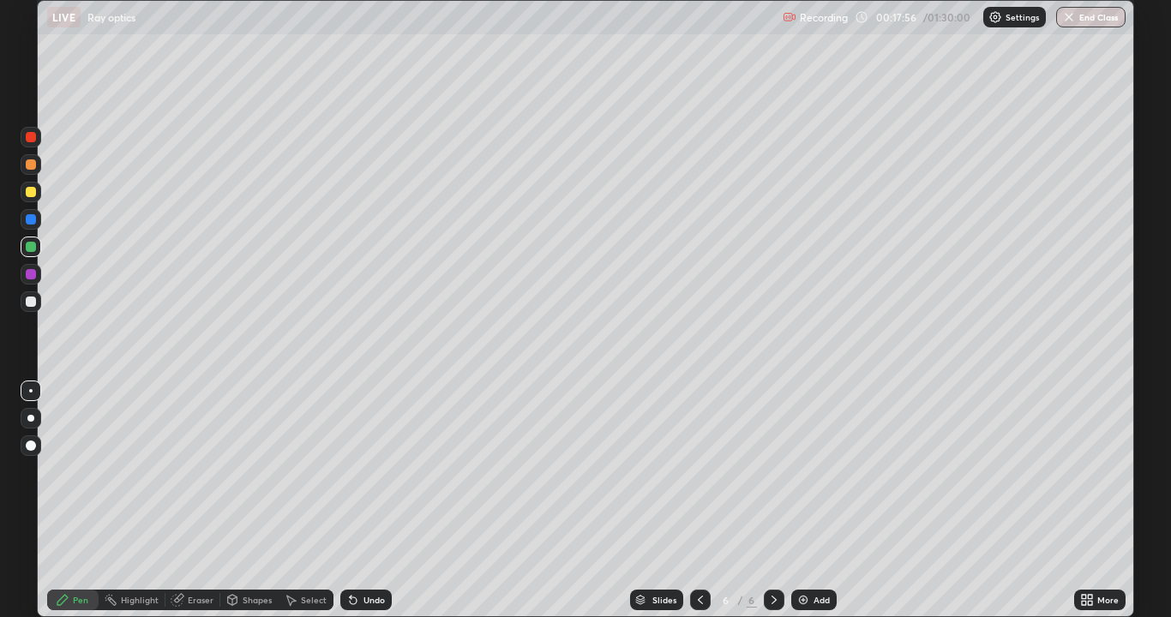
click at [39, 412] on div at bounding box center [31, 418] width 21 height 21
click at [22, 272] on div at bounding box center [31, 274] width 21 height 21
click at [360, 501] on div "Undo" at bounding box center [365, 600] width 51 height 21
click at [357, 501] on icon at bounding box center [353, 600] width 14 height 14
click at [364, 501] on div "Undo" at bounding box center [365, 600] width 51 height 21
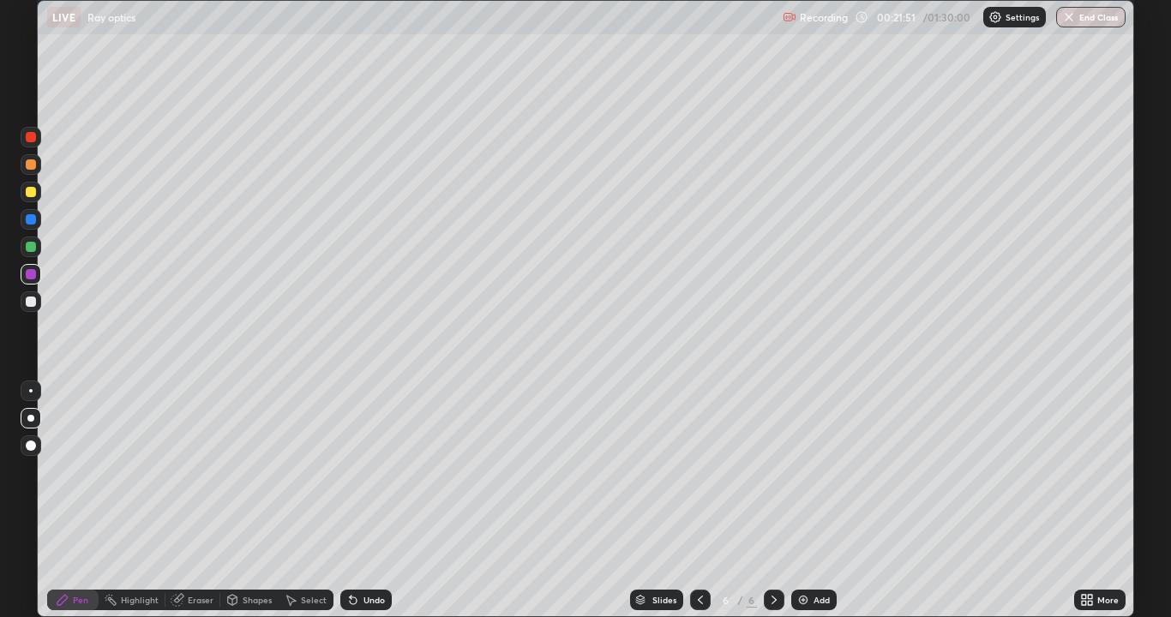
click at [779, 501] on icon at bounding box center [774, 600] width 14 height 14
click at [805, 501] on img at bounding box center [803, 600] width 14 height 14
click at [356, 501] on icon at bounding box center [353, 600] width 14 height 14
click at [358, 501] on div "Undo" at bounding box center [365, 600] width 51 height 21
click at [356, 501] on div "Undo" at bounding box center [365, 600] width 51 height 21
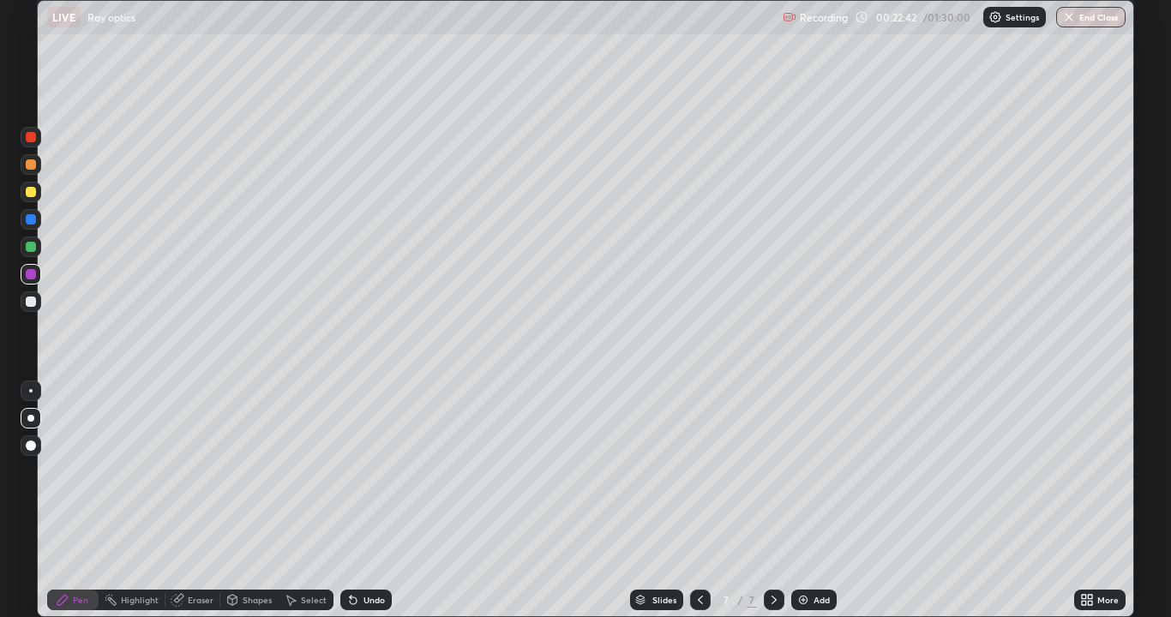
click at [351, 501] on div "Undo" at bounding box center [365, 600] width 51 height 21
click at [33, 243] on div at bounding box center [31, 247] width 10 height 10
click at [29, 278] on div at bounding box center [31, 274] width 10 height 10
click at [350, 501] on icon at bounding box center [353, 600] width 7 height 7
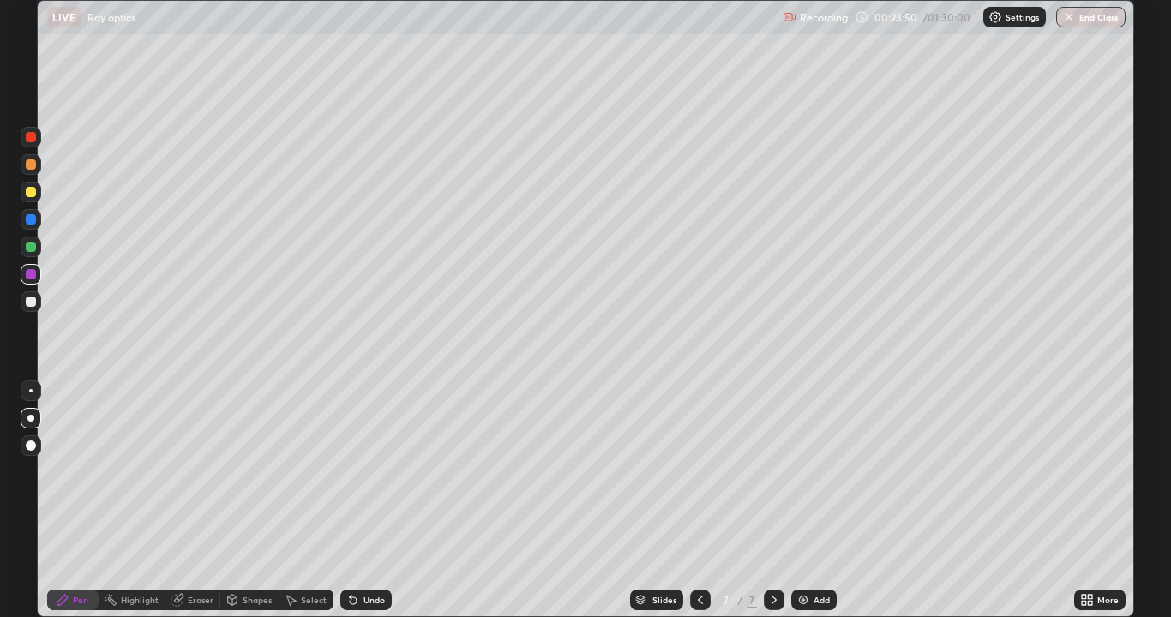
click at [697, 501] on div at bounding box center [700, 600] width 21 height 21
click at [772, 501] on icon at bounding box center [774, 600] width 14 height 14
click at [796, 501] on img at bounding box center [803, 600] width 14 height 14
click at [81, 501] on div "Pen" at bounding box center [72, 600] width 51 height 21
click at [31, 138] on div at bounding box center [31, 137] width 10 height 10
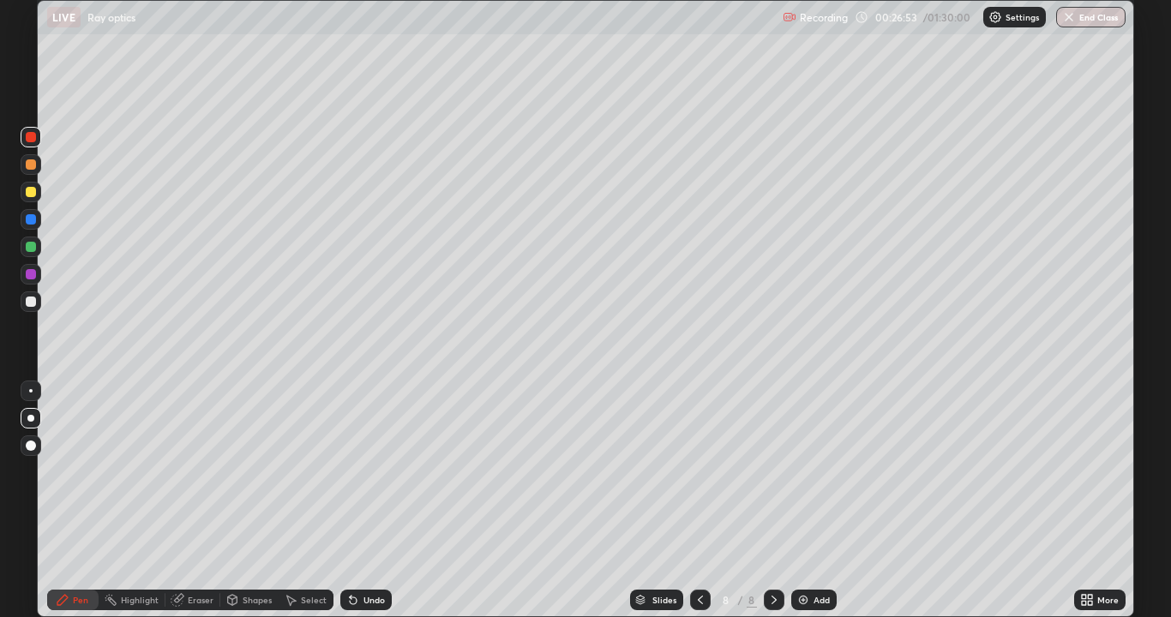
click at [238, 501] on div "Shapes" at bounding box center [249, 600] width 58 height 21
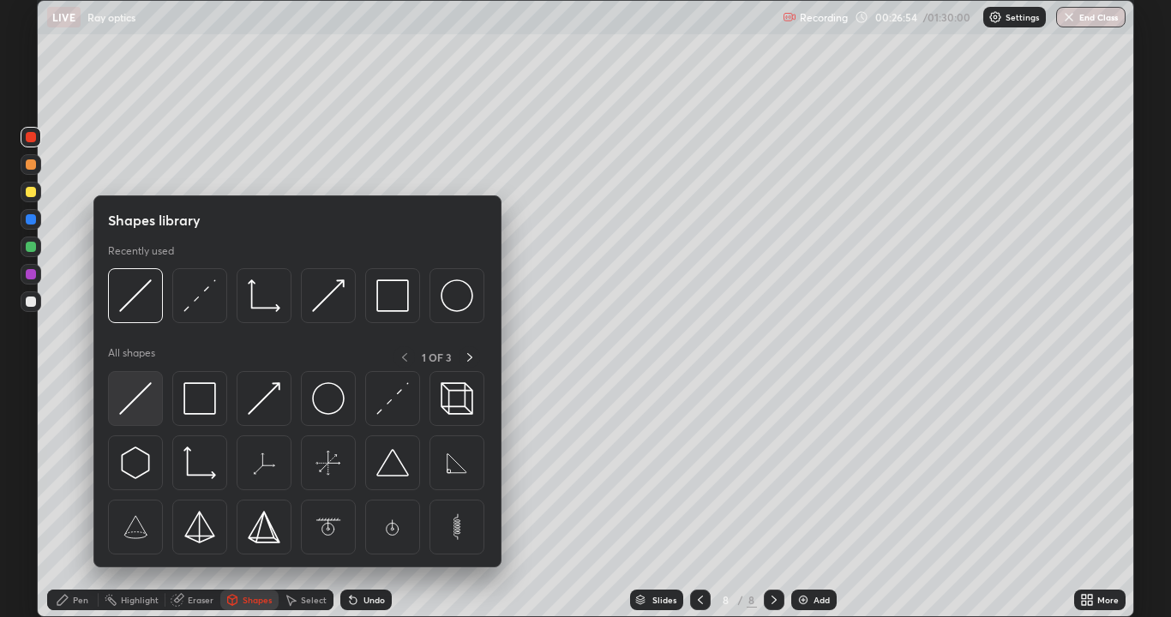
click at [138, 393] on img at bounding box center [135, 398] width 33 height 33
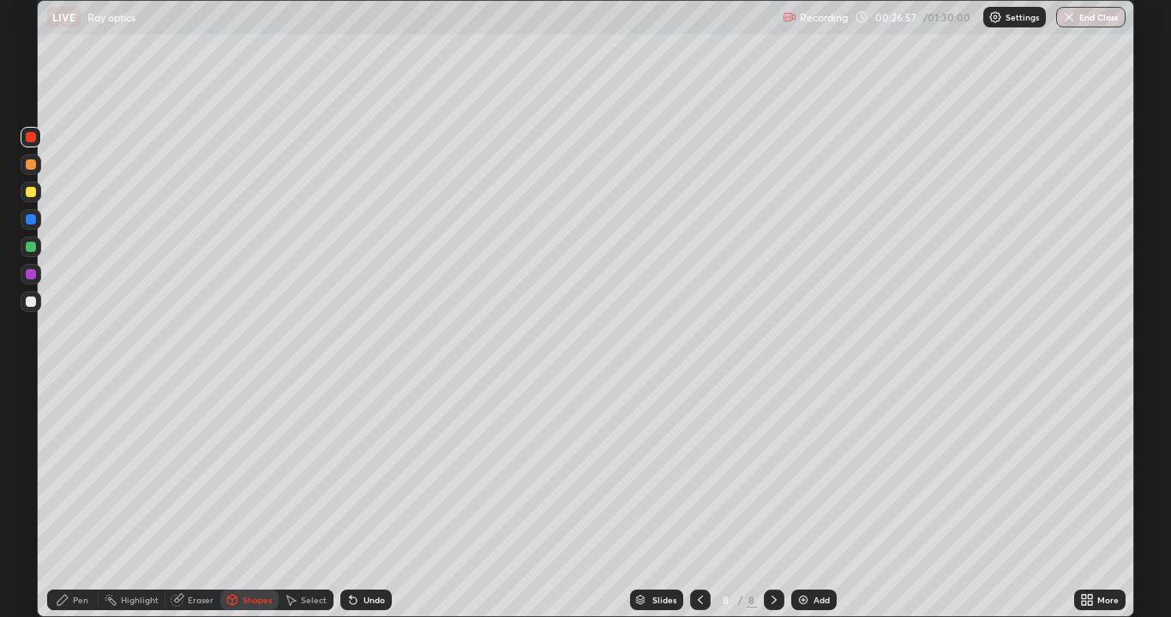
click at [81, 501] on div "Pen" at bounding box center [80, 600] width 15 height 9
click at [31, 391] on div at bounding box center [30, 390] width 3 height 3
click at [359, 501] on div "Undo" at bounding box center [365, 600] width 51 height 21
click at [363, 501] on div "Undo" at bounding box center [365, 600] width 51 height 21
click at [367, 501] on div "Undo" at bounding box center [373, 600] width 21 height 9
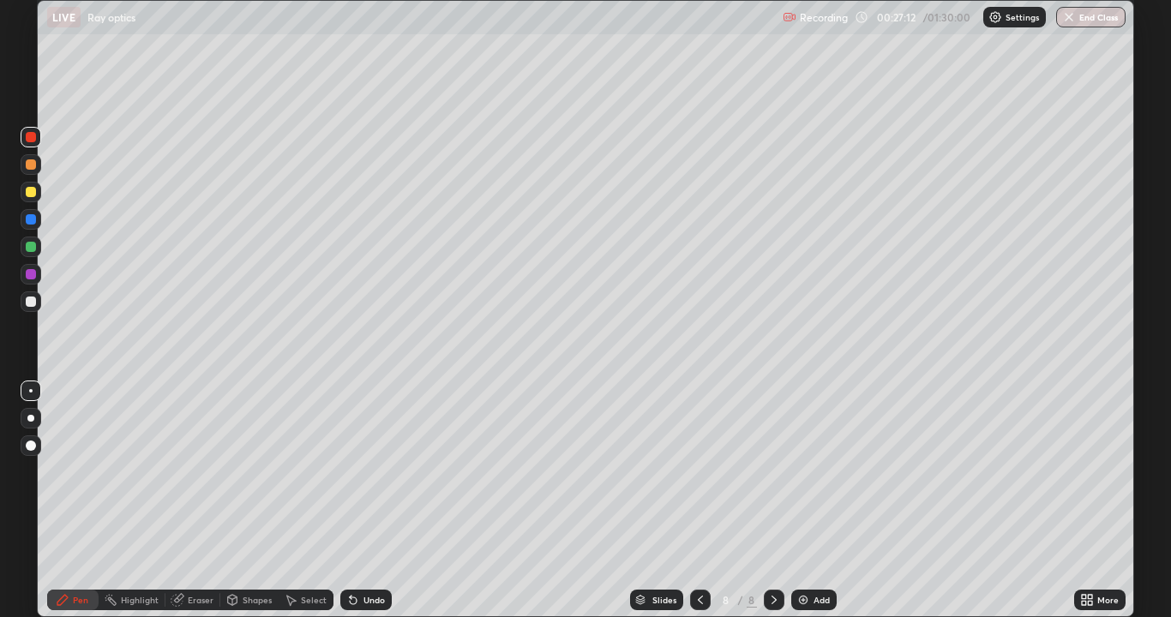
click at [360, 501] on div "Undo" at bounding box center [365, 600] width 51 height 21
click at [369, 501] on div "Undo" at bounding box center [362, 600] width 58 height 34
click at [372, 501] on div "Undo" at bounding box center [373, 600] width 21 height 9
click at [251, 501] on div "Shapes" at bounding box center [257, 600] width 29 height 9
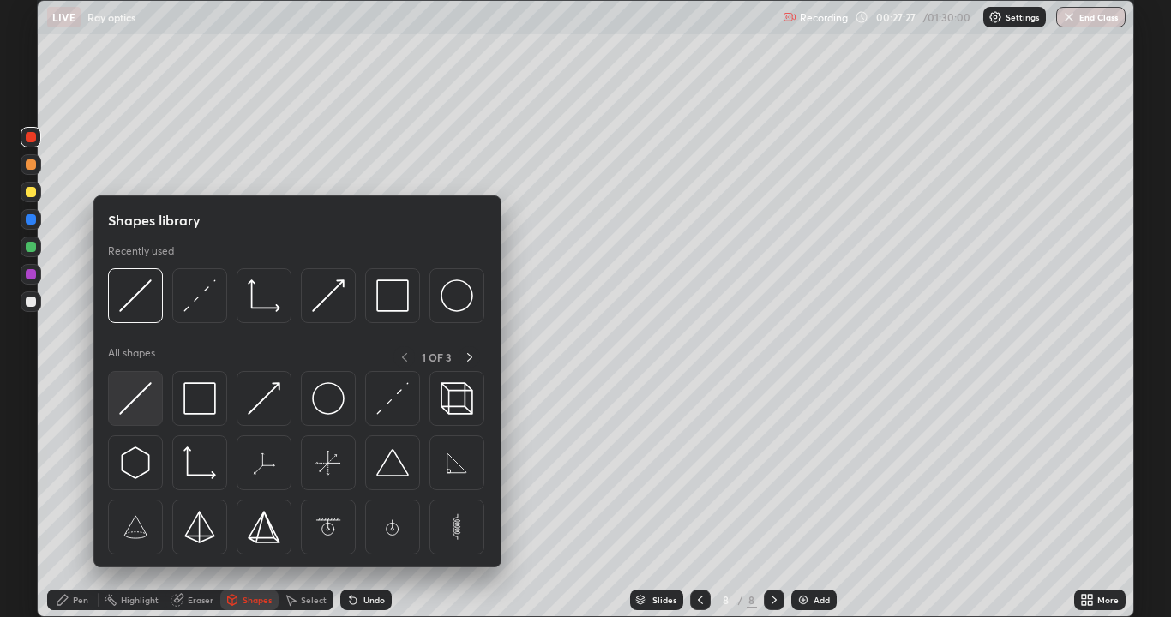
click at [140, 402] on img at bounding box center [135, 398] width 33 height 33
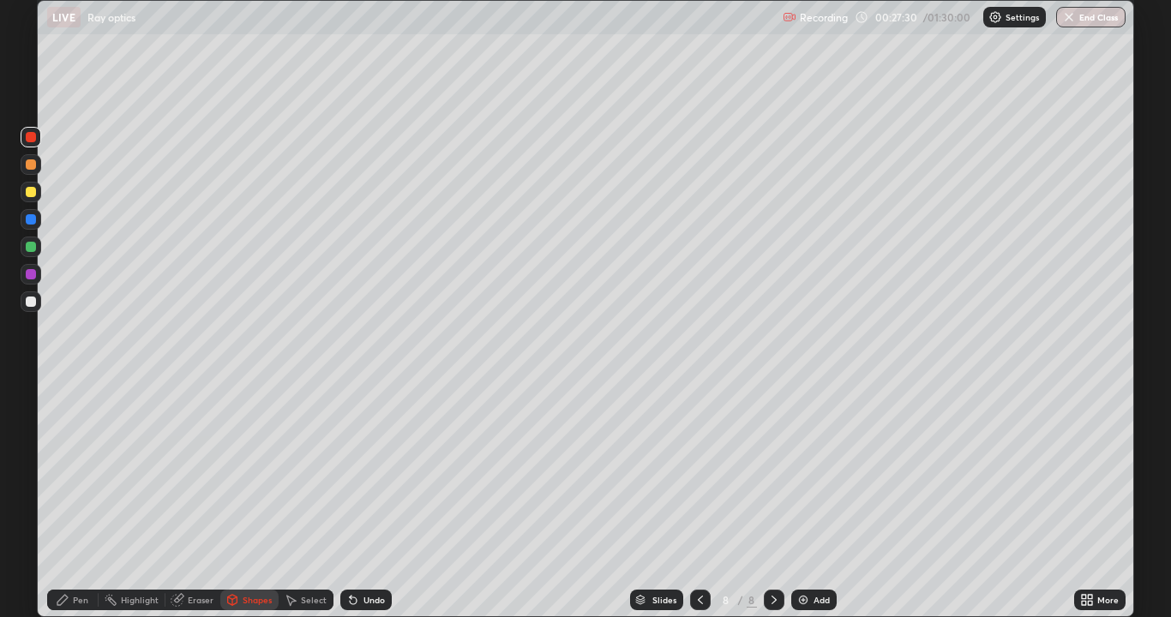
click at [347, 501] on icon at bounding box center [353, 600] width 14 height 14
click at [313, 501] on div "Select" at bounding box center [314, 600] width 26 height 9
click at [363, 501] on div "Undo" at bounding box center [373, 600] width 21 height 9
click at [83, 501] on div "Pen" at bounding box center [80, 600] width 15 height 9
click at [31, 418] on div at bounding box center [30, 418] width 7 height 7
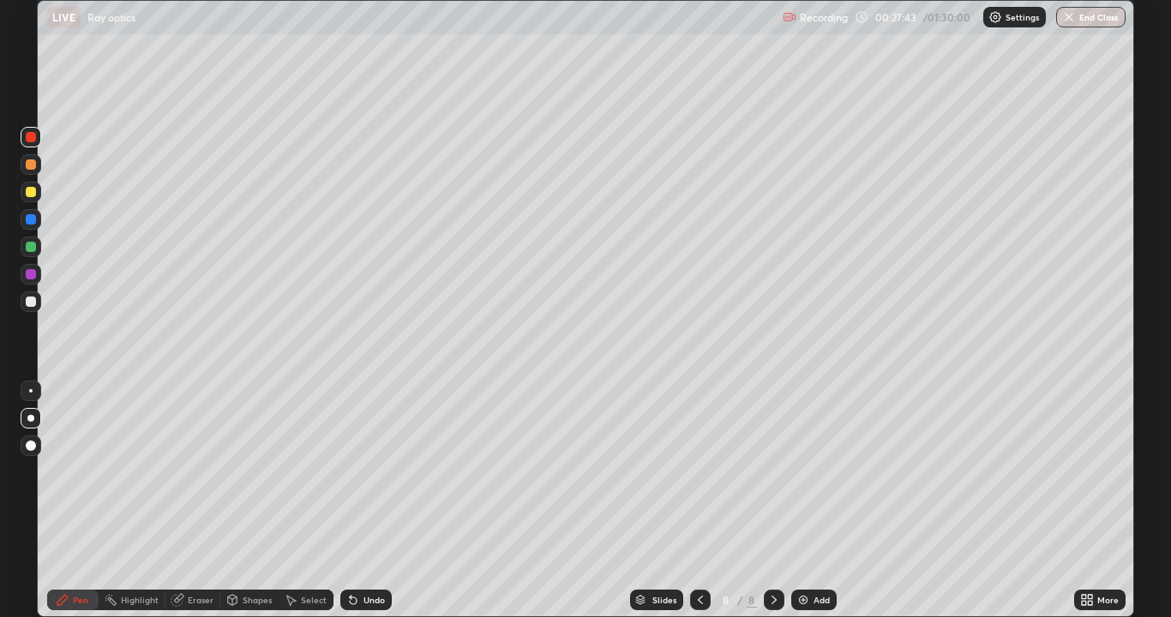
click at [350, 501] on icon at bounding box center [351, 597] width 2 height 2
click at [361, 501] on div "Undo" at bounding box center [365, 600] width 51 height 21
click at [355, 501] on icon at bounding box center [353, 600] width 14 height 14
click at [359, 501] on div "Undo" at bounding box center [365, 600] width 51 height 21
click at [356, 501] on icon at bounding box center [353, 600] width 14 height 14
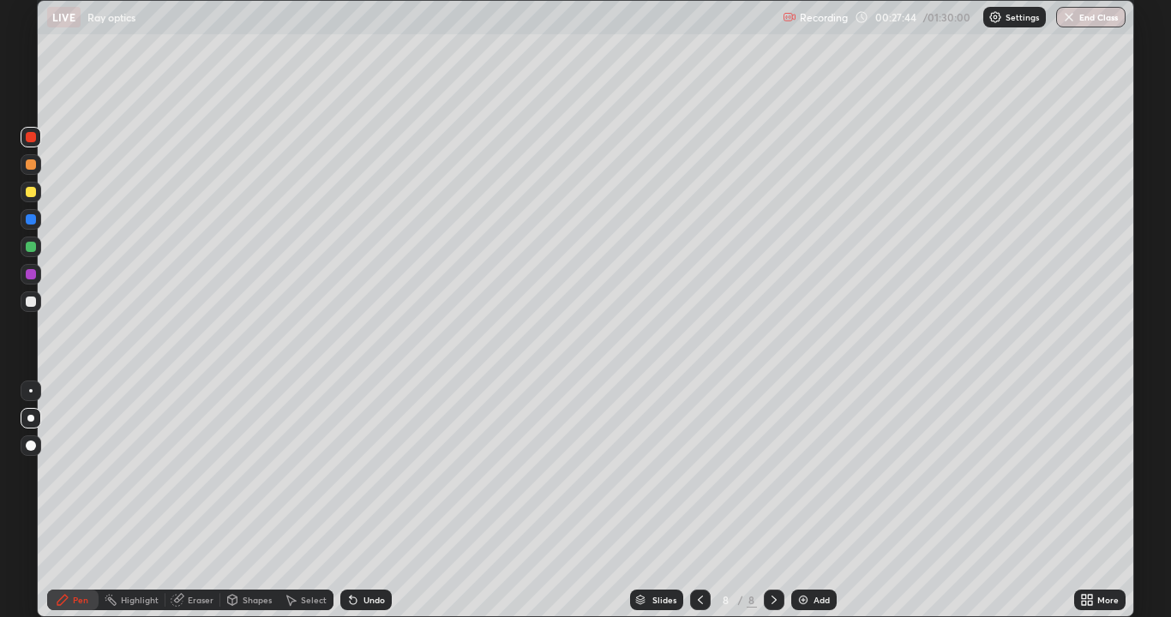
click at [367, 501] on div "Undo" at bounding box center [373, 600] width 21 height 9
click at [358, 501] on div "Undo" at bounding box center [365, 600] width 51 height 21
click at [350, 501] on icon at bounding box center [351, 597] width 2 height 2
click at [23, 188] on div at bounding box center [31, 192] width 21 height 21
click at [33, 250] on div at bounding box center [31, 247] width 10 height 10
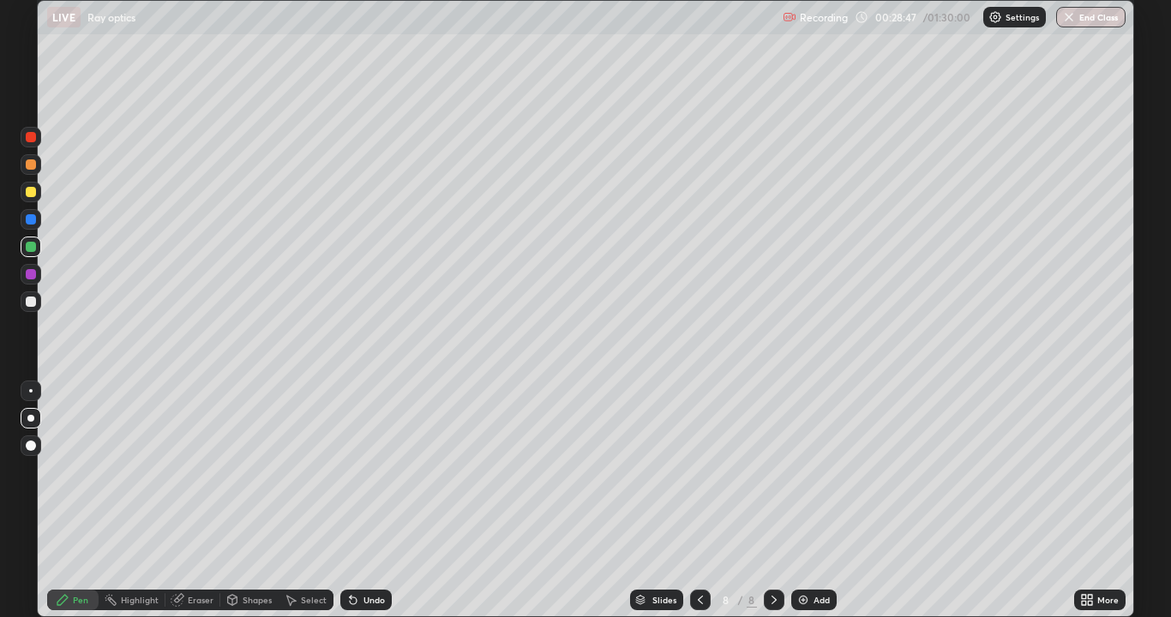
click at [33, 191] on div at bounding box center [31, 192] width 10 height 10
click at [29, 214] on div at bounding box center [31, 219] width 10 height 10
click at [367, 501] on div "Undo" at bounding box center [373, 600] width 21 height 9
click at [368, 501] on div "Undo" at bounding box center [365, 600] width 51 height 21
click at [359, 501] on div "Undo" at bounding box center [365, 600] width 51 height 21
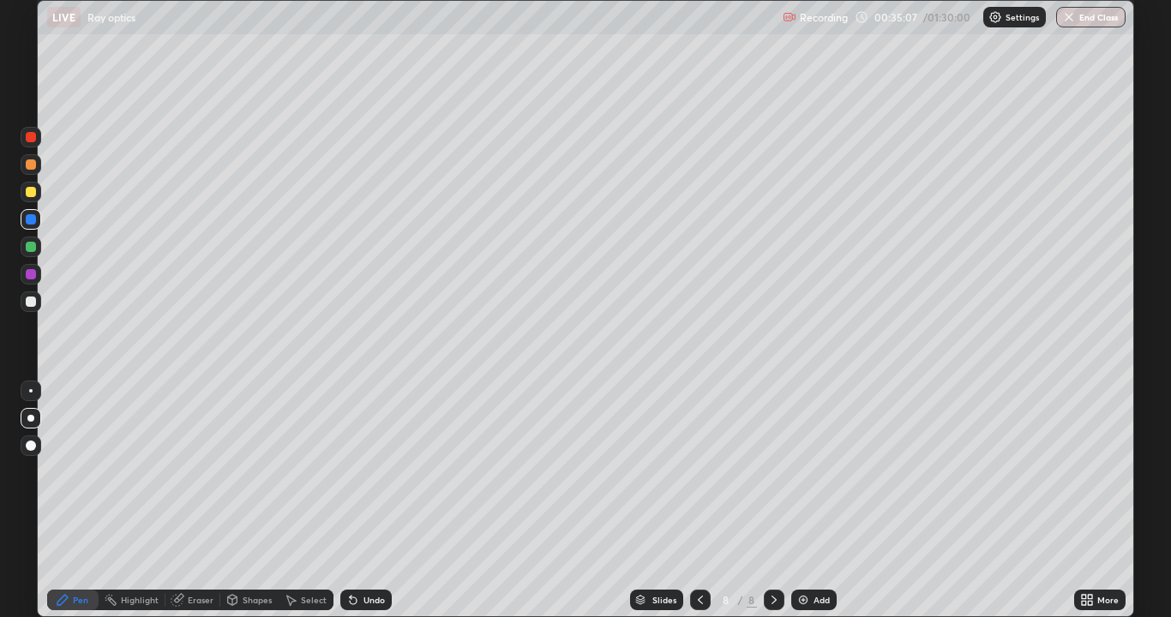
click at [771, 501] on icon at bounding box center [774, 600] width 14 height 14
click at [801, 501] on img at bounding box center [803, 600] width 14 height 14
click at [696, 501] on icon at bounding box center [700, 600] width 14 height 14
click at [764, 501] on div at bounding box center [774, 600] width 21 height 21
click at [29, 246] on div at bounding box center [31, 247] width 10 height 10
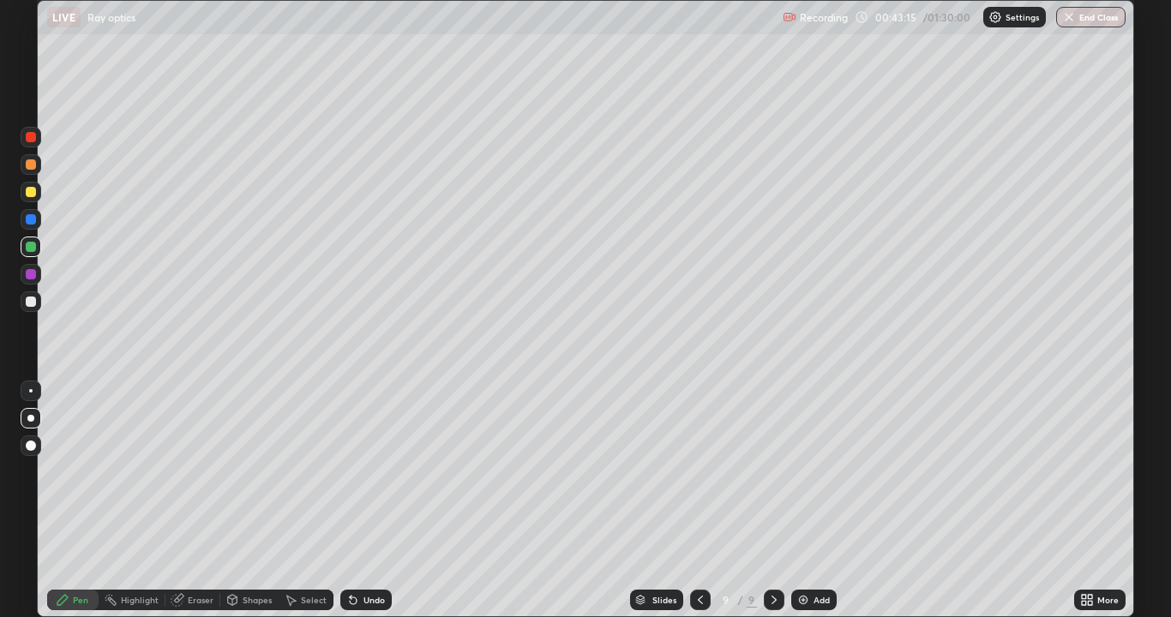
click at [807, 501] on img at bounding box center [803, 600] width 14 height 14
click at [706, 501] on div at bounding box center [699, 600] width 21 height 34
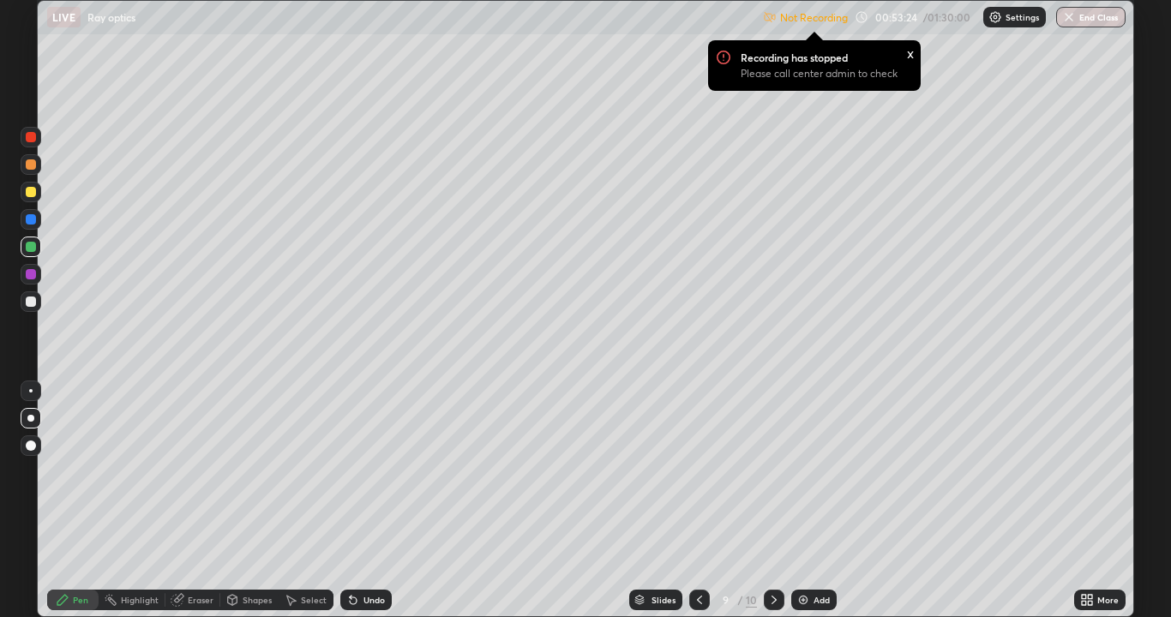
click at [806, 501] on img at bounding box center [803, 600] width 14 height 14
click at [817, 63] on p "Recording has stopped" at bounding box center [794, 58] width 107 height 14
click at [821, 20] on p "Not Recording" at bounding box center [814, 17] width 68 height 13
click at [858, 19] on div "Not Recording Recording has stopped Please call center admin to check x 00:53:3…" at bounding box center [944, 17] width 363 height 33
click at [799, 61] on p "Recording has stopped" at bounding box center [794, 58] width 107 height 14
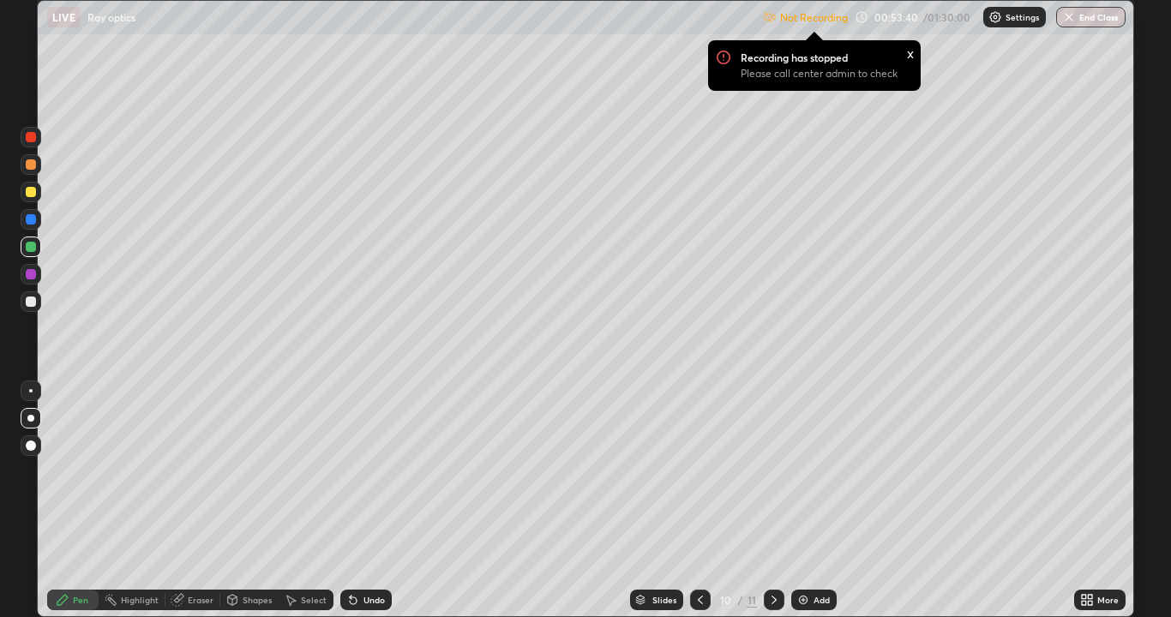
click at [783, 74] on p "Please call center admin to check" at bounding box center [819, 74] width 157 height 14
click at [908, 53] on div "x" at bounding box center [910, 53] width 7 height 18
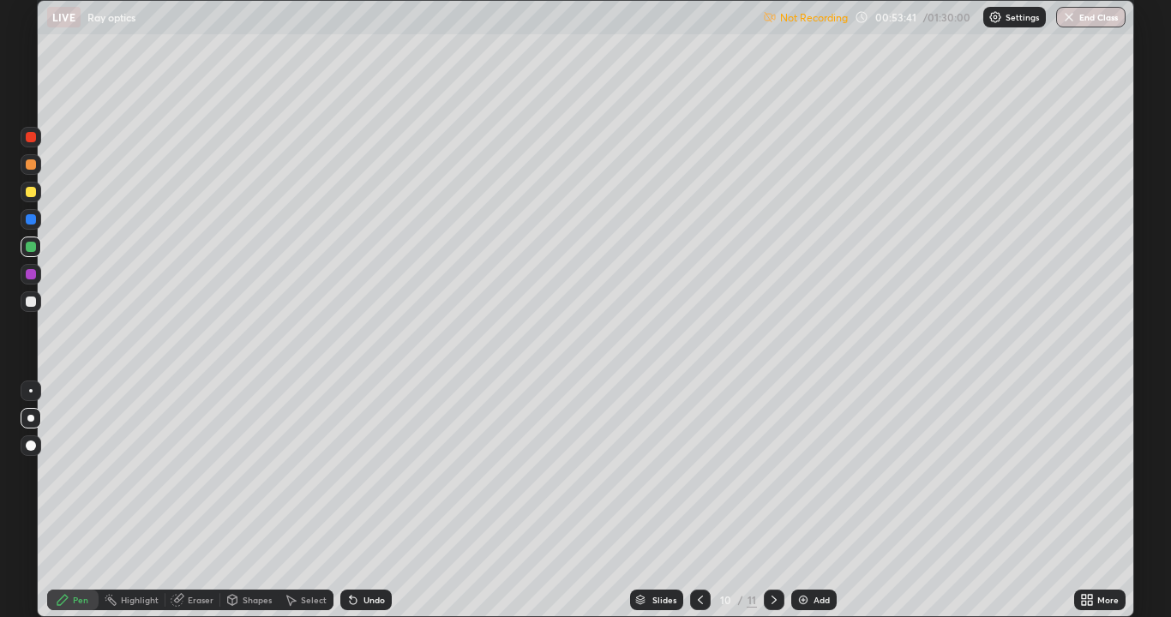
click at [897, 19] on div "Not Recording 00:53:41 / 01:30:00 Settings End Class" at bounding box center [944, 17] width 363 height 33
click at [808, 22] on p "Not Recording" at bounding box center [814, 17] width 68 height 13
click at [1002, 18] on div "Settings" at bounding box center [1014, 17] width 63 height 21
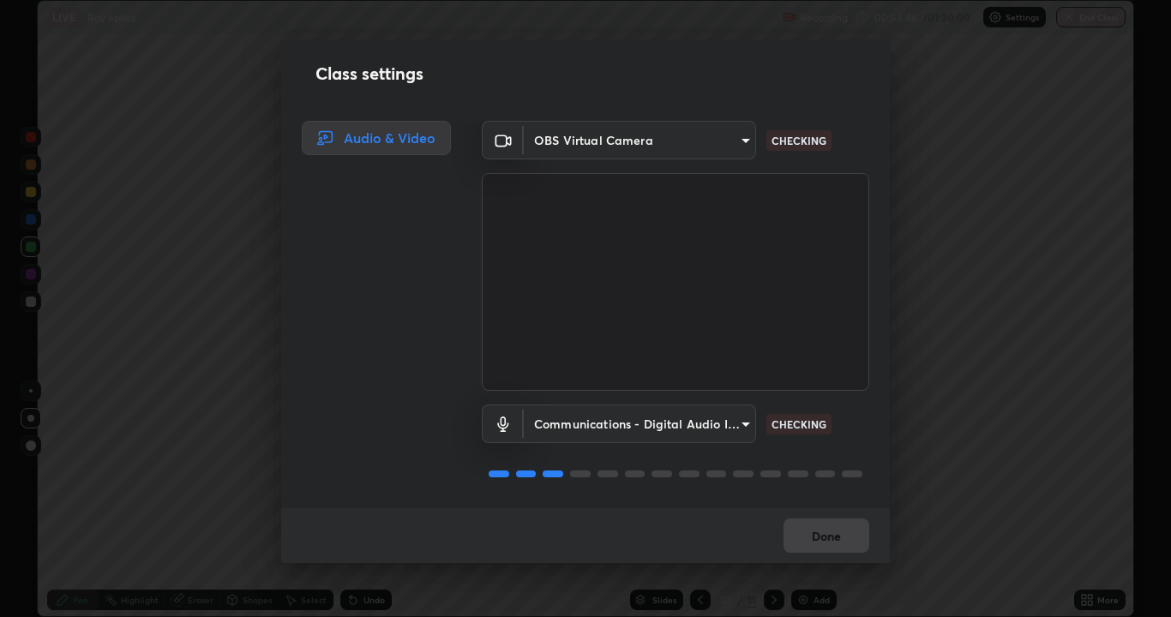
scroll to position [2, 0]
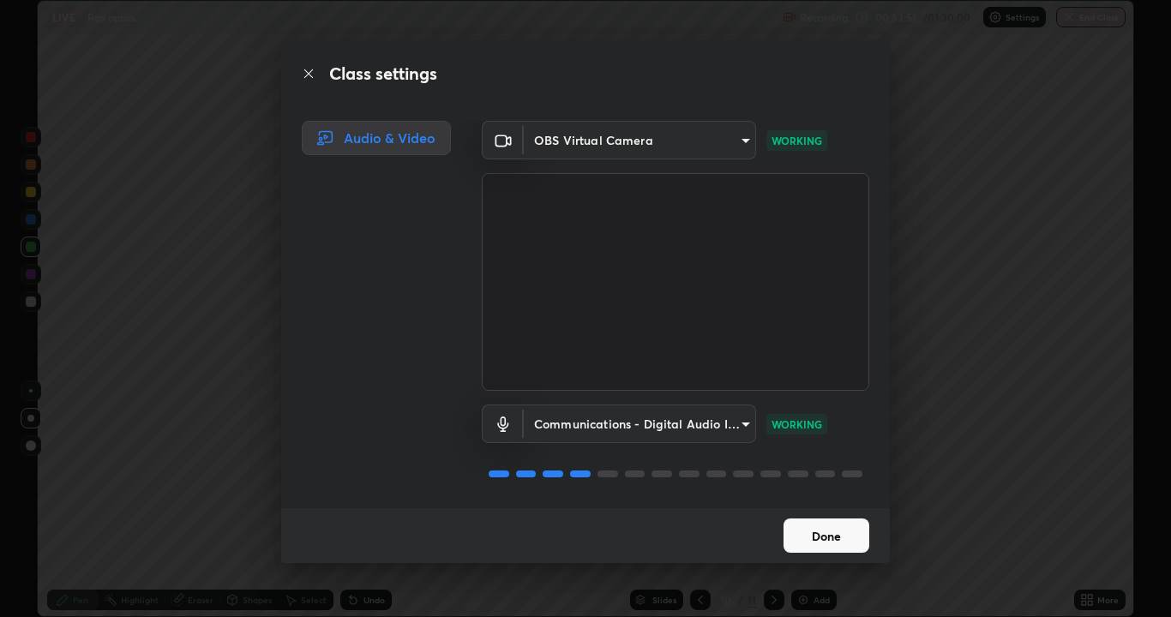
click at [807, 501] on button "Done" at bounding box center [826, 536] width 86 height 34
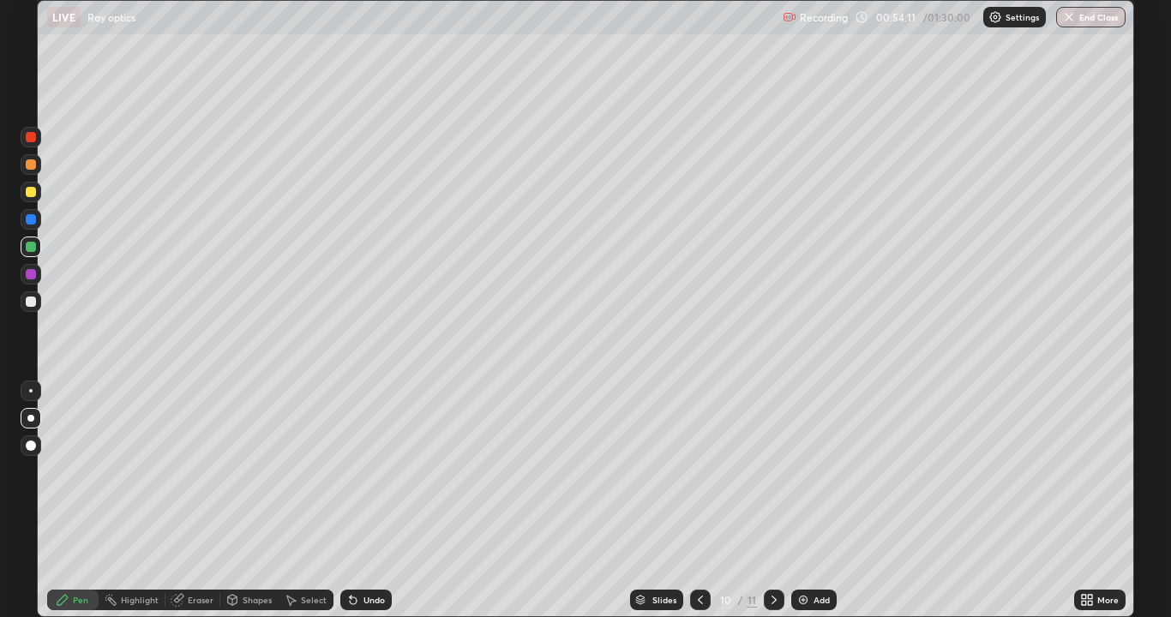
click at [358, 501] on div "Undo" at bounding box center [365, 600] width 51 height 21
click at [357, 501] on div "Undo" at bounding box center [365, 600] width 51 height 21
click at [21, 280] on div at bounding box center [31, 274] width 21 height 21
click at [771, 501] on icon at bounding box center [774, 600] width 14 height 14
click at [805, 501] on img at bounding box center [803, 600] width 14 height 14
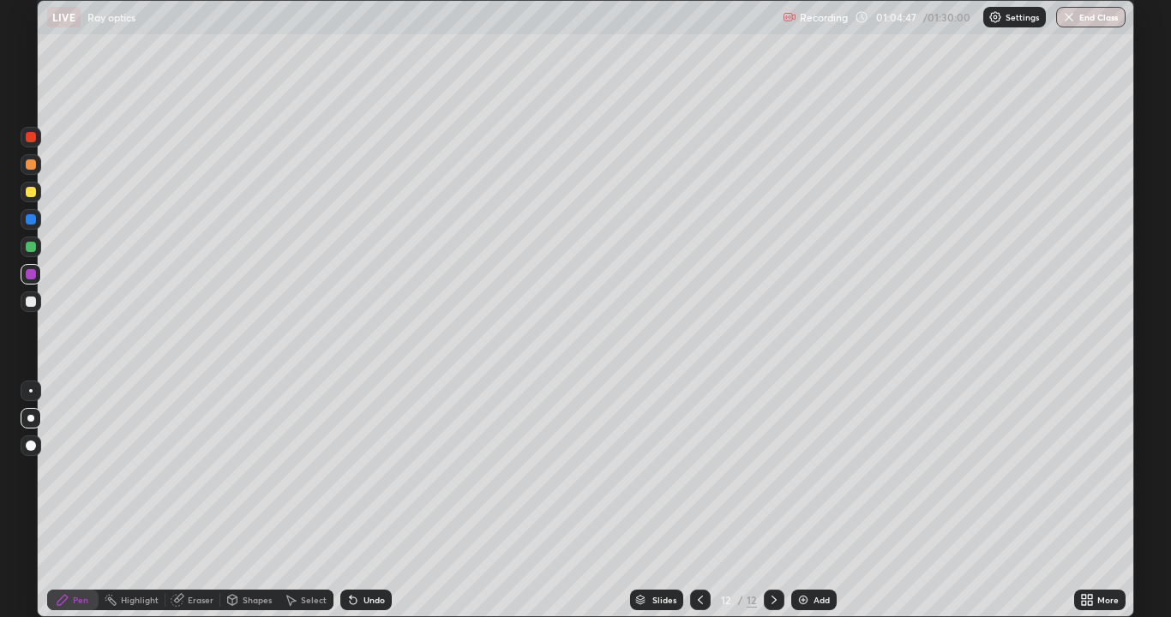
click at [693, 501] on icon at bounding box center [700, 600] width 14 height 14
click at [772, 501] on icon at bounding box center [774, 600] width 14 height 14
click at [705, 501] on icon at bounding box center [700, 600] width 14 height 14
click at [38, 239] on div at bounding box center [31, 247] width 21 height 21
click at [28, 276] on div at bounding box center [31, 274] width 10 height 10
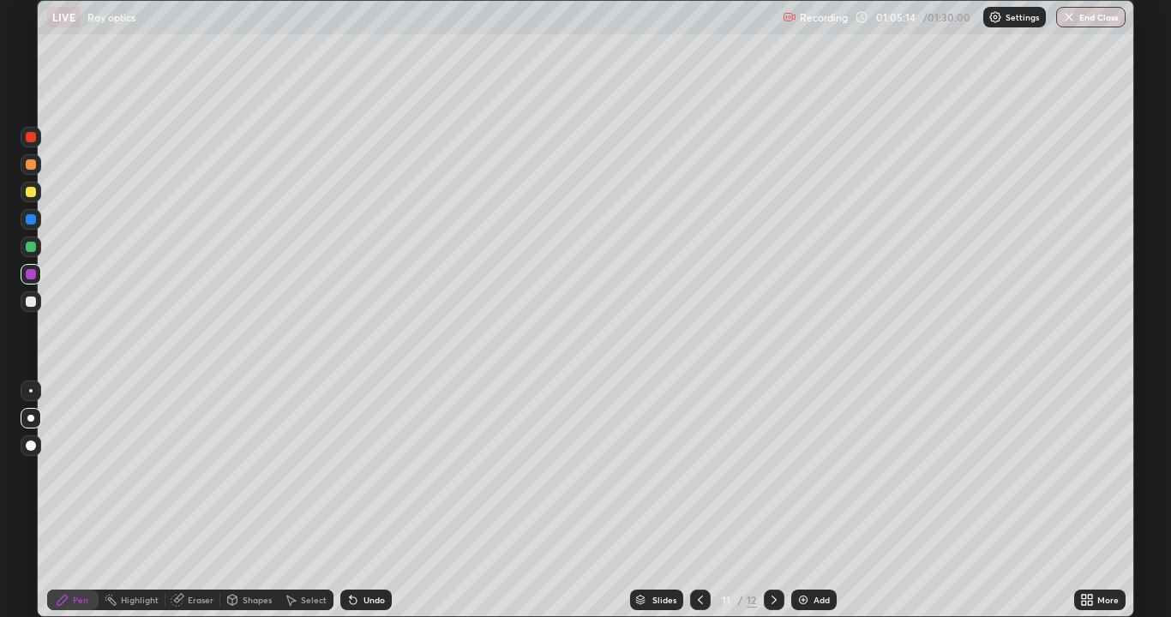
click at [771, 501] on icon at bounding box center [774, 600] width 14 height 14
click at [810, 501] on div "Add" at bounding box center [813, 600] width 45 height 21
click at [699, 501] on icon at bounding box center [700, 600] width 14 height 14
click at [691, 501] on div at bounding box center [700, 600] width 21 height 21
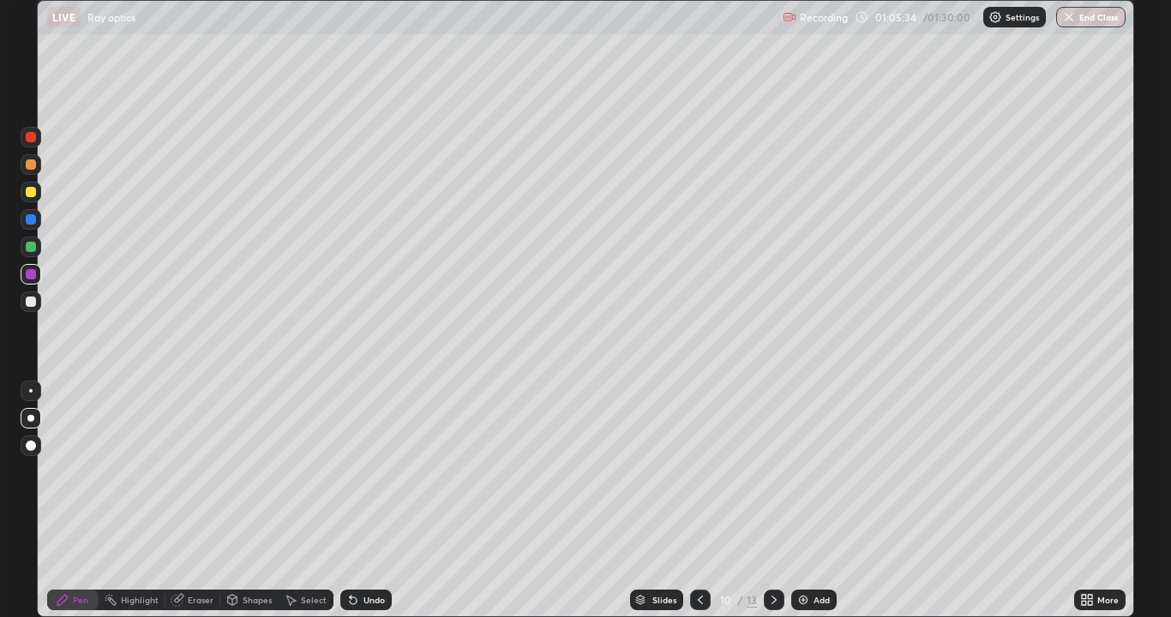
click at [775, 501] on div at bounding box center [774, 600] width 21 height 34
click at [772, 501] on icon at bounding box center [774, 600] width 14 height 14
click at [699, 501] on icon at bounding box center [700, 600] width 14 height 14
click at [774, 501] on icon at bounding box center [774, 600] width 14 height 14
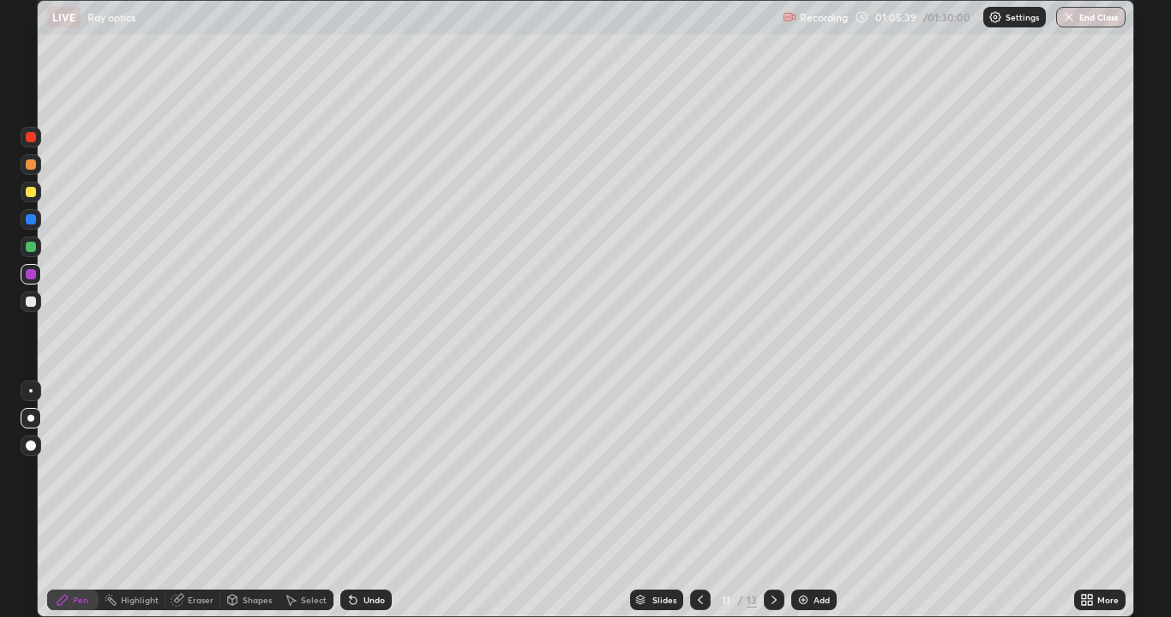
click at [780, 501] on div at bounding box center [774, 600] width 21 height 21
click at [194, 501] on div "Eraser" at bounding box center [201, 600] width 26 height 9
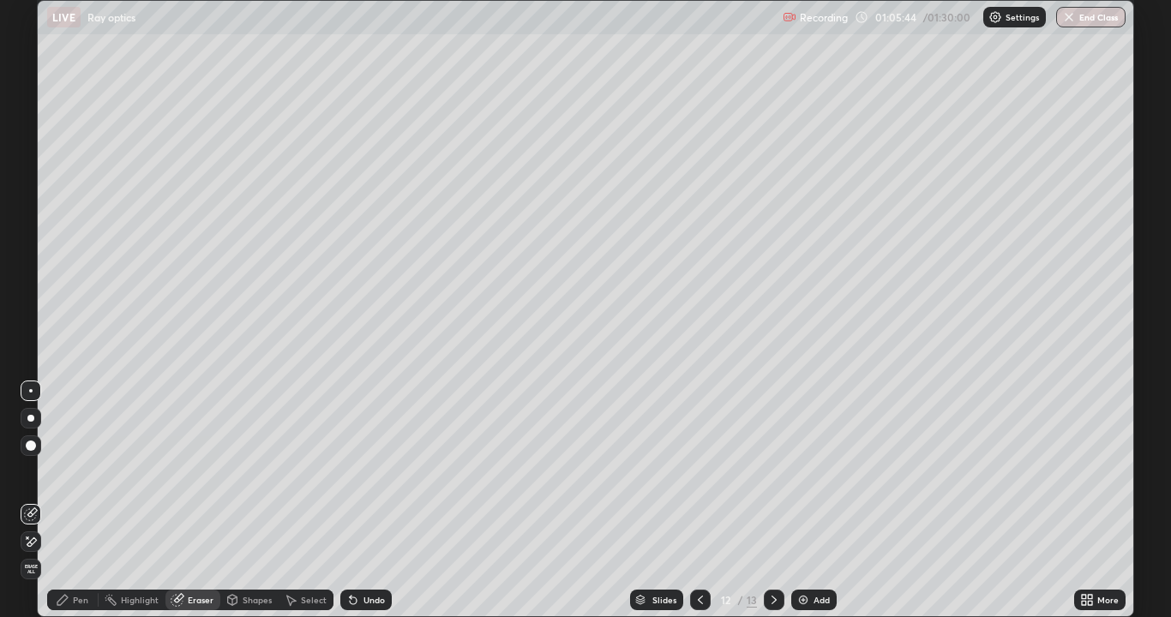
click at [76, 501] on div "Pen" at bounding box center [80, 600] width 15 height 9
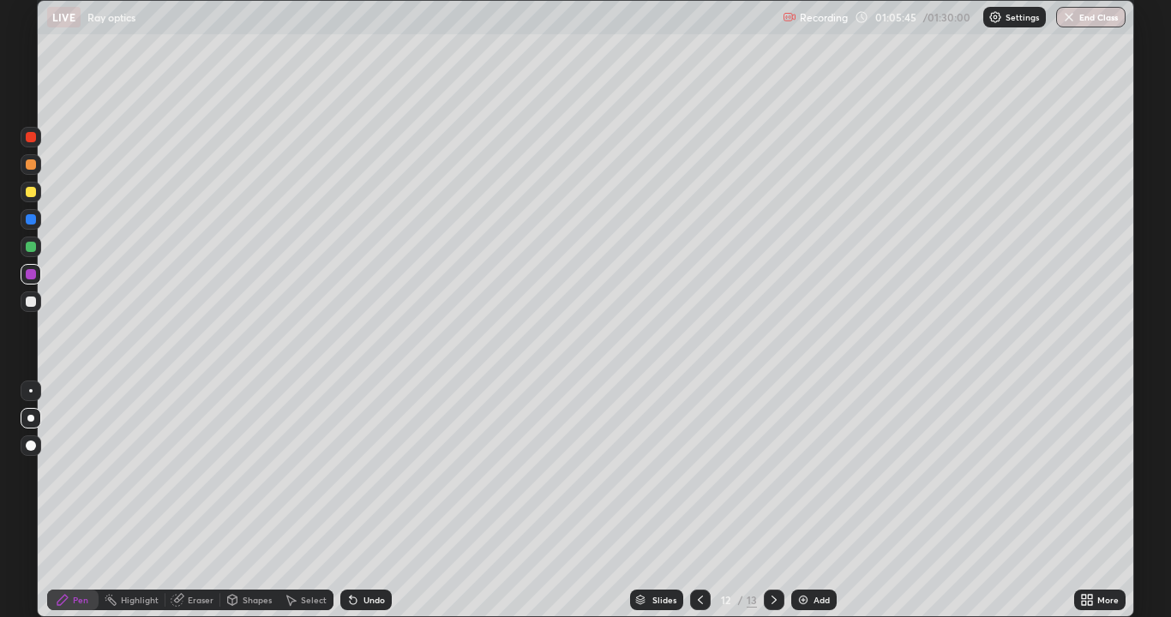
click at [33, 274] on div at bounding box center [31, 274] width 10 height 10
click at [699, 501] on icon at bounding box center [700, 600] width 14 height 14
click at [704, 501] on icon at bounding box center [700, 600] width 14 height 14
click at [779, 501] on div at bounding box center [774, 600] width 21 height 21
click at [774, 501] on icon at bounding box center [774, 600] width 14 height 14
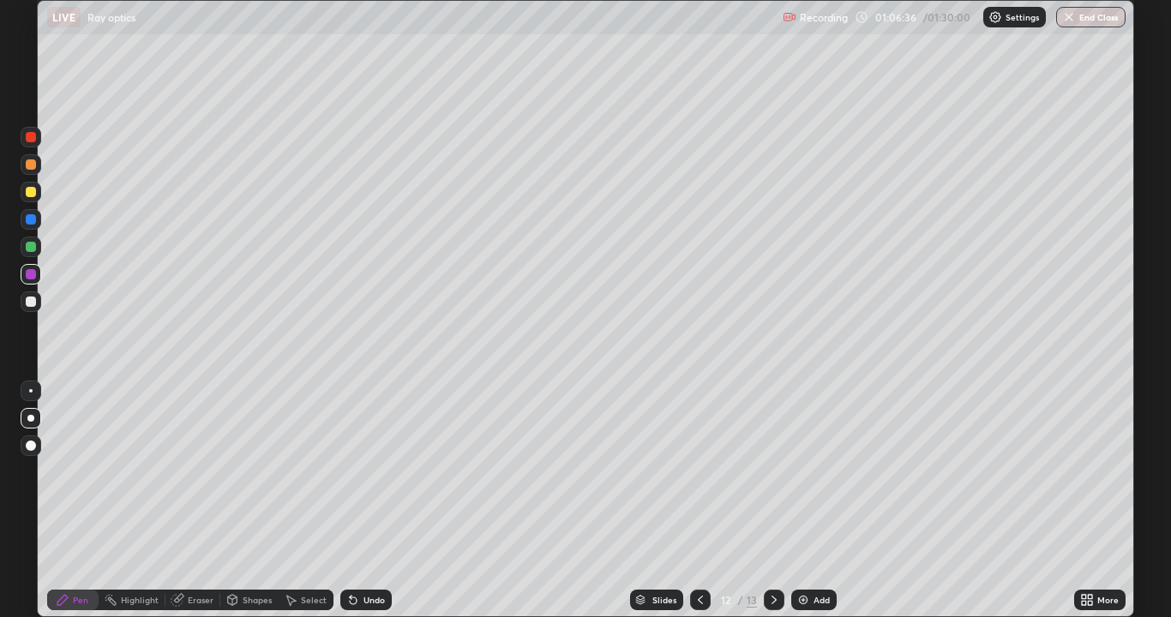
click at [196, 501] on div "Eraser" at bounding box center [201, 600] width 26 height 9
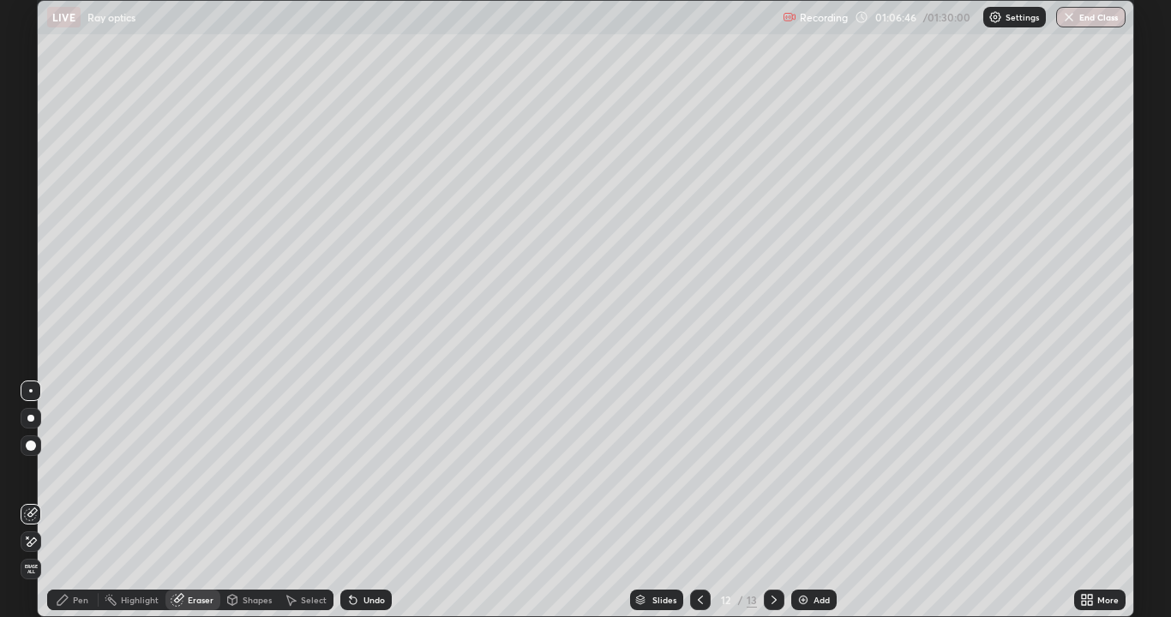
click at [303, 501] on div "Select" at bounding box center [314, 600] width 26 height 9
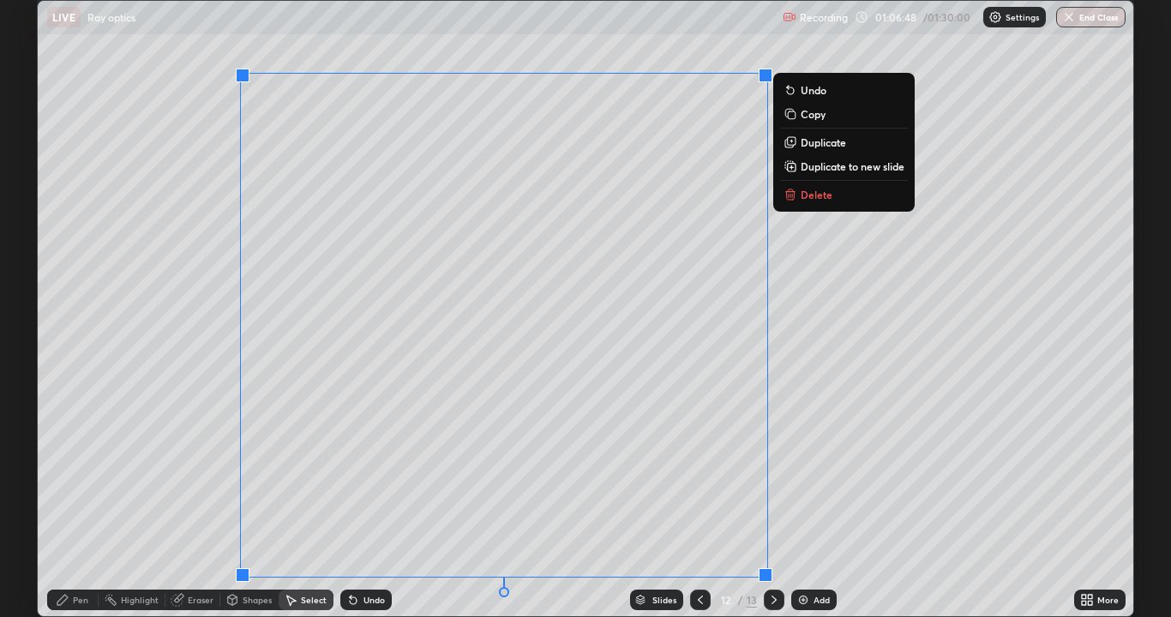
click at [801, 198] on p "Delete" at bounding box center [817, 195] width 32 height 14
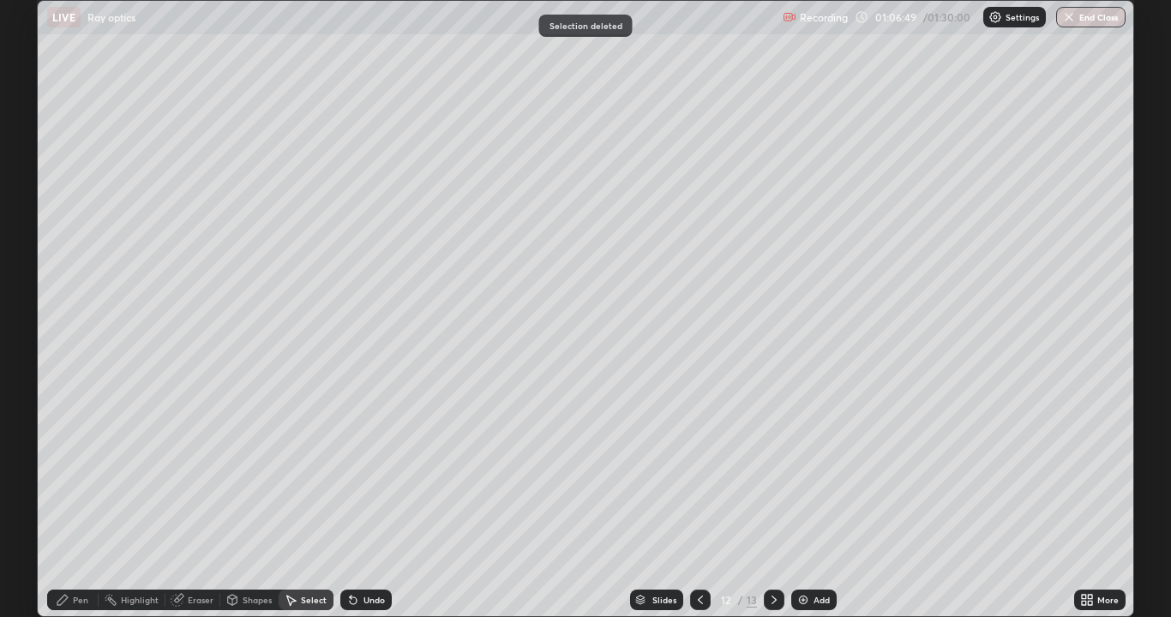
click at [698, 501] on icon at bounding box center [700, 600] width 14 height 14
click at [699, 501] on icon at bounding box center [700, 600] width 14 height 14
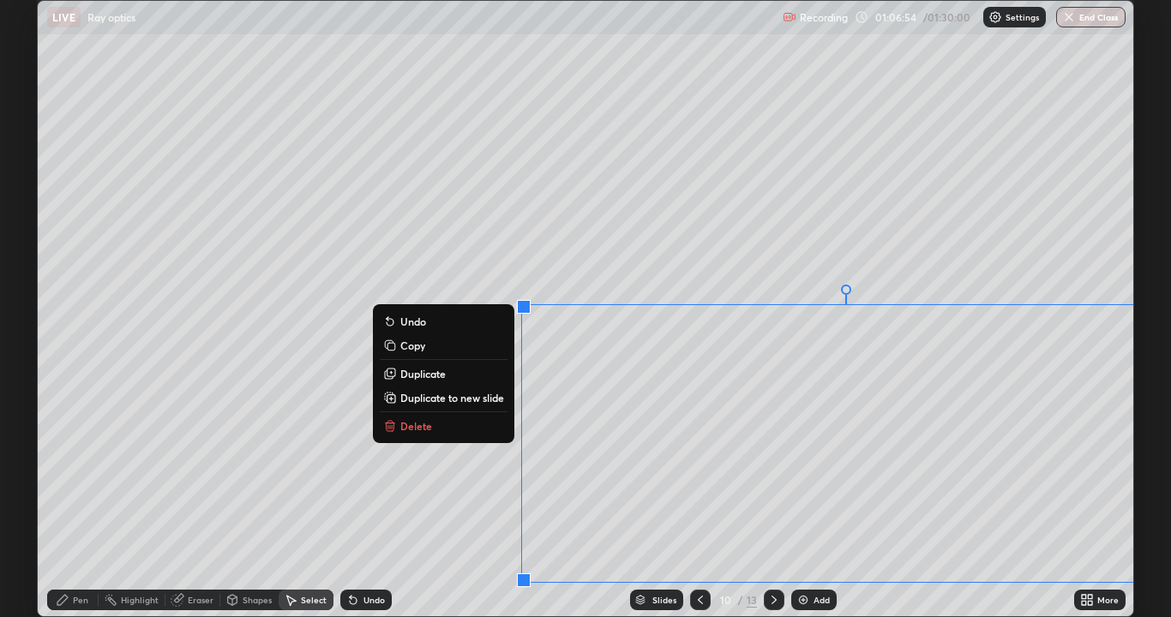
click at [438, 420] on button "Delete" at bounding box center [444, 426] width 128 height 21
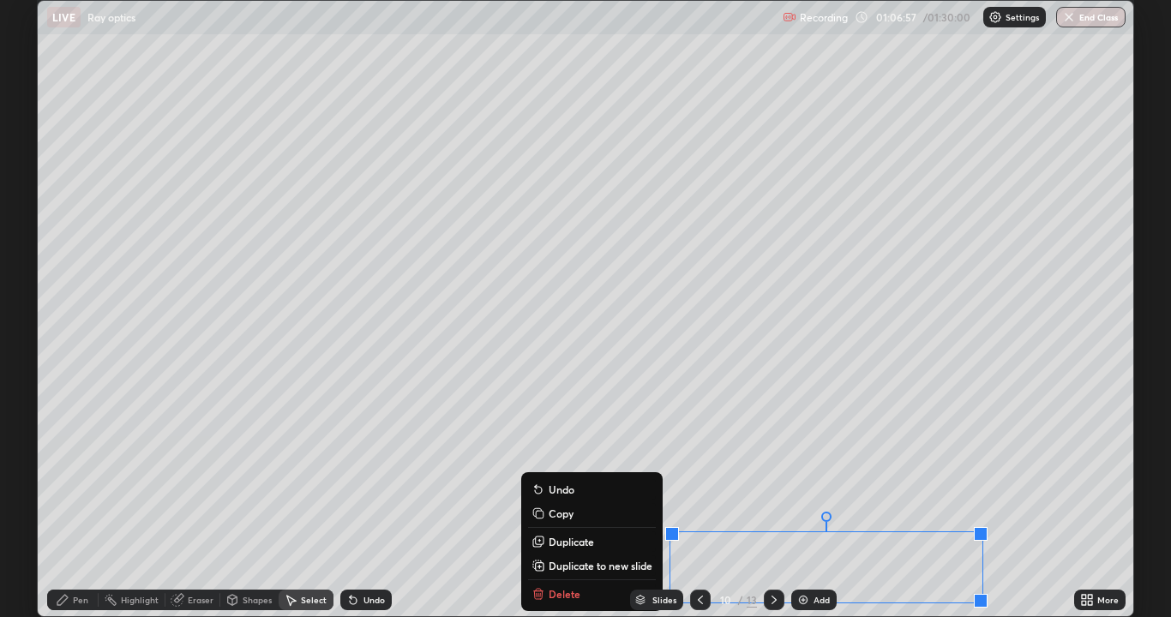
click at [565, 501] on div "Slides 10 / 13 Add" at bounding box center [733, 600] width 682 height 34
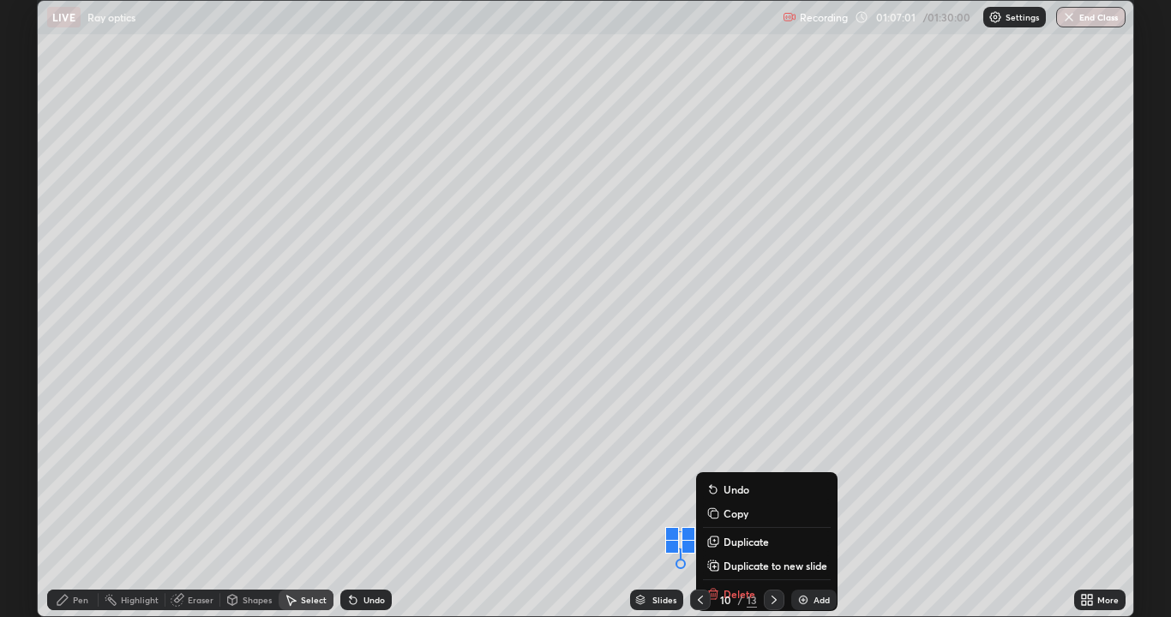
click at [243, 501] on div "Shapes" at bounding box center [257, 600] width 29 height 9
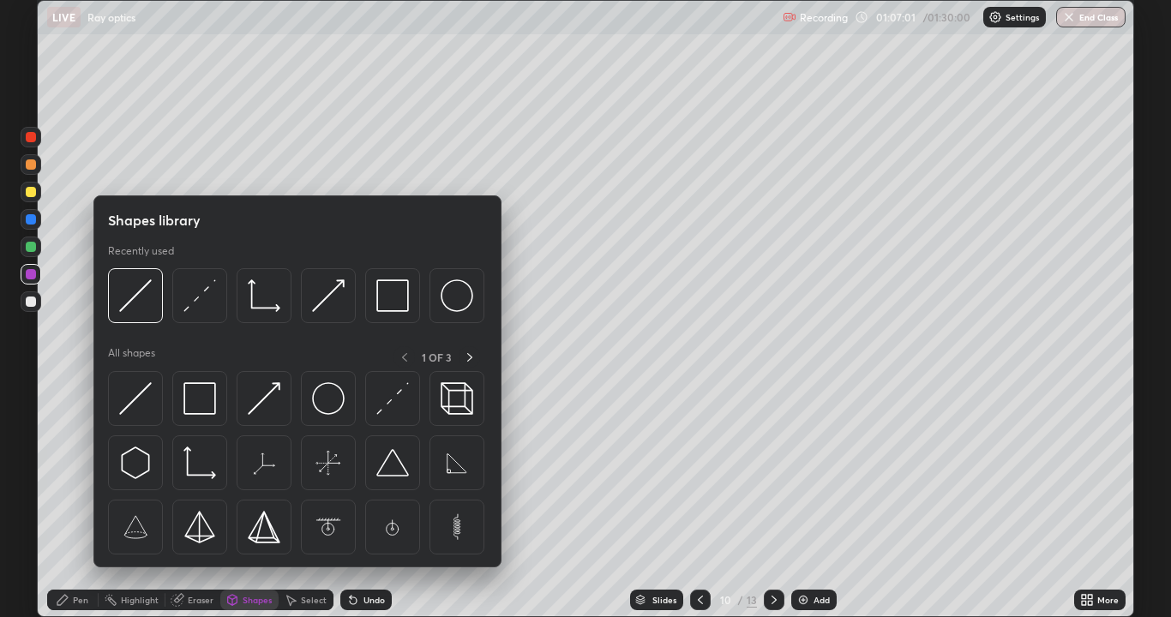
click at [199, 501] on div "Eraser" at bounding box center [201, 600] width 26 height 9
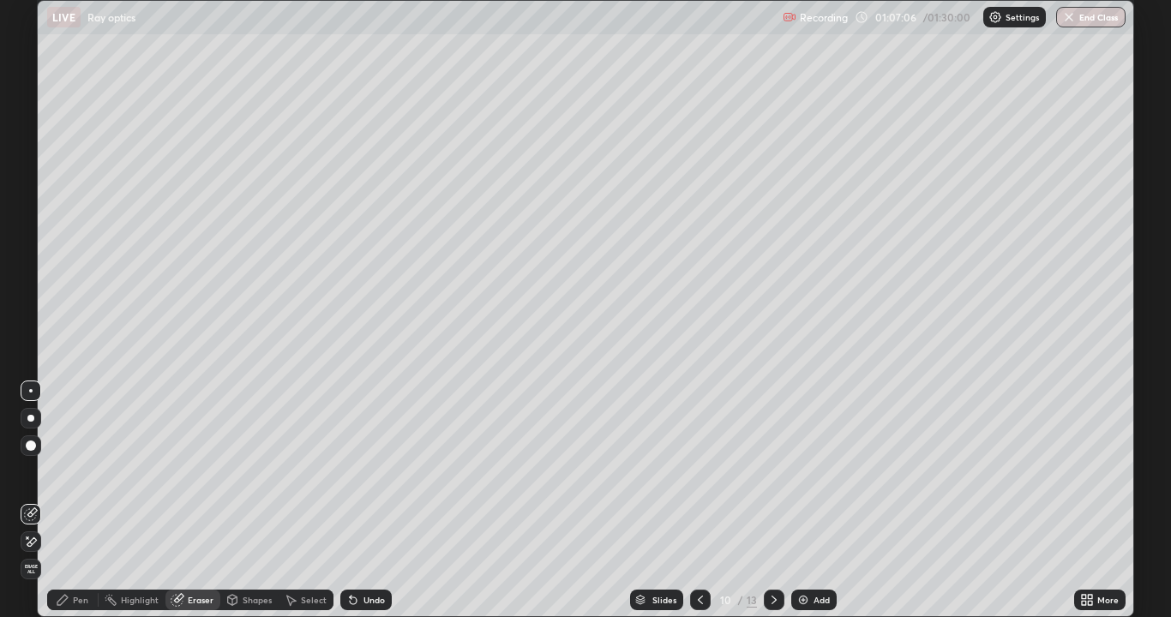
click at [63, 501] on icon at bounding box center [63, 600] width 14 height 14
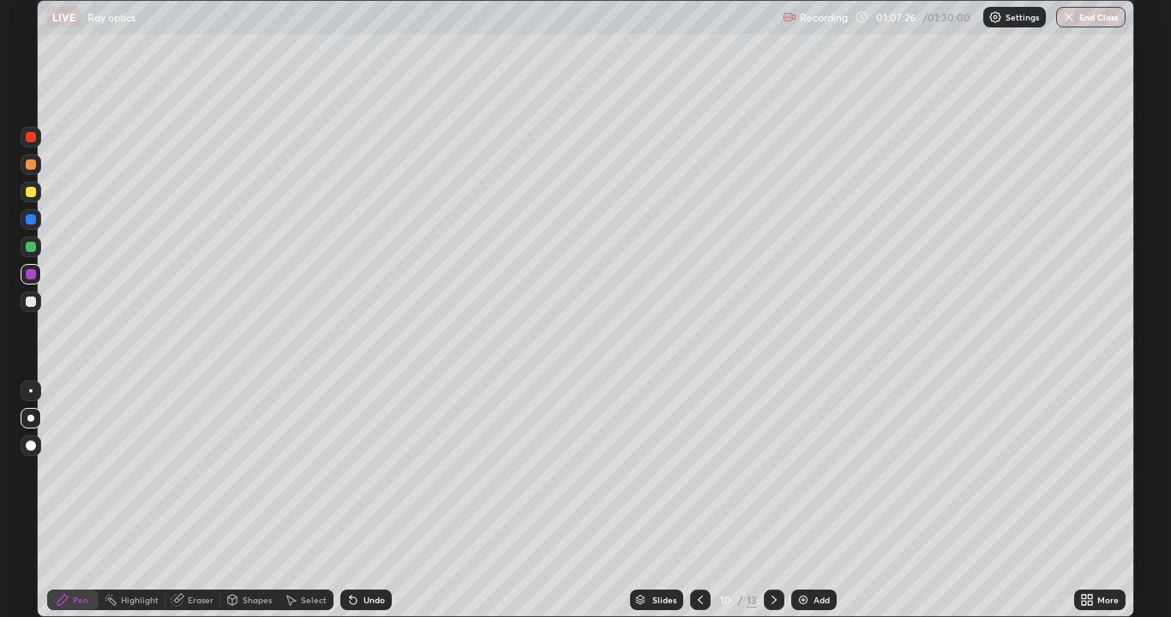
click at [772, 501] on icon at bounding box center [774, 600] width 14 height 14
click at [765, 501] on div at bounding box center [774, 600] width 21 height 21
click at [1094, 25] on button "End Class" at bounding box center [1090, 17] width 69 height 21
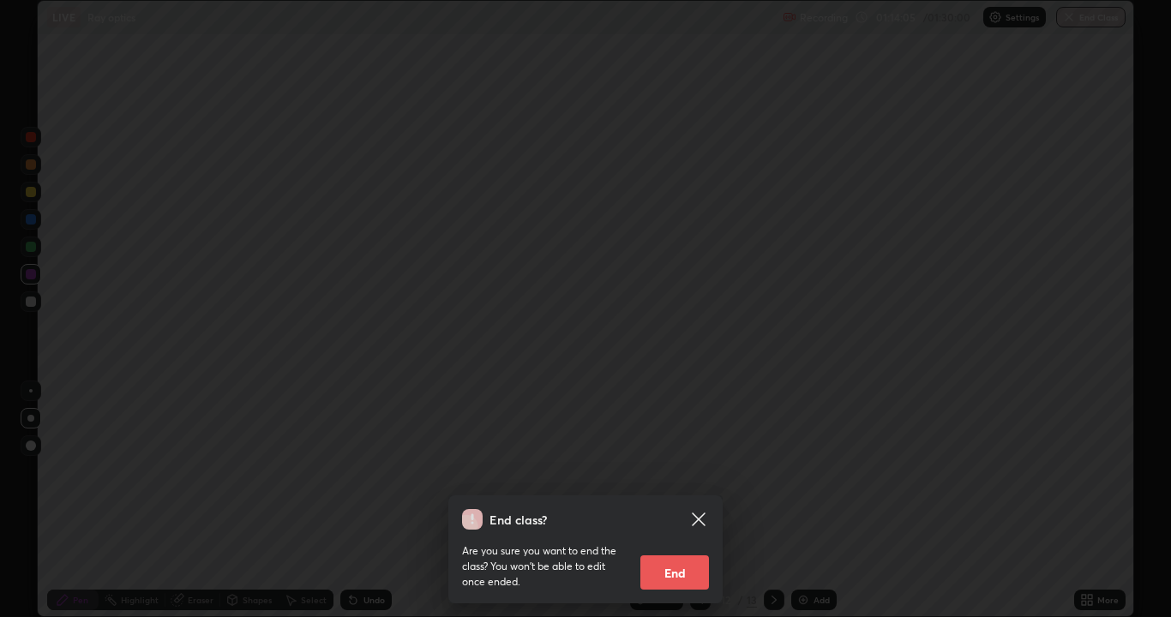
click at [686, 501] on button "End" at bounding box center [674, 572] width 69 height 34
